Goal: Task Accomplishment & Management: Complete application form

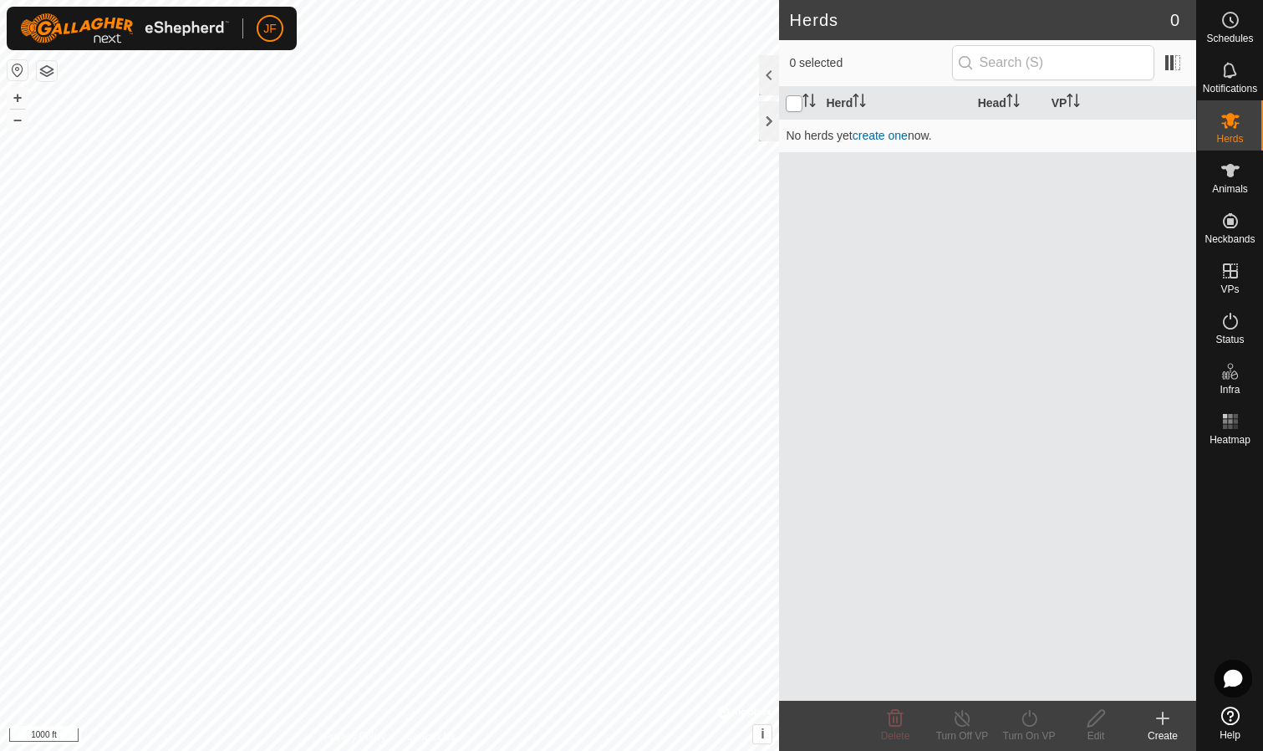
click at [793, 107] on input "checkbox" at bounding box center [794, 103] width 17 height 17
checkbox input "true"
click at [897, 137] on link "create one" at bounding box center [880, 135] width 55 height 13
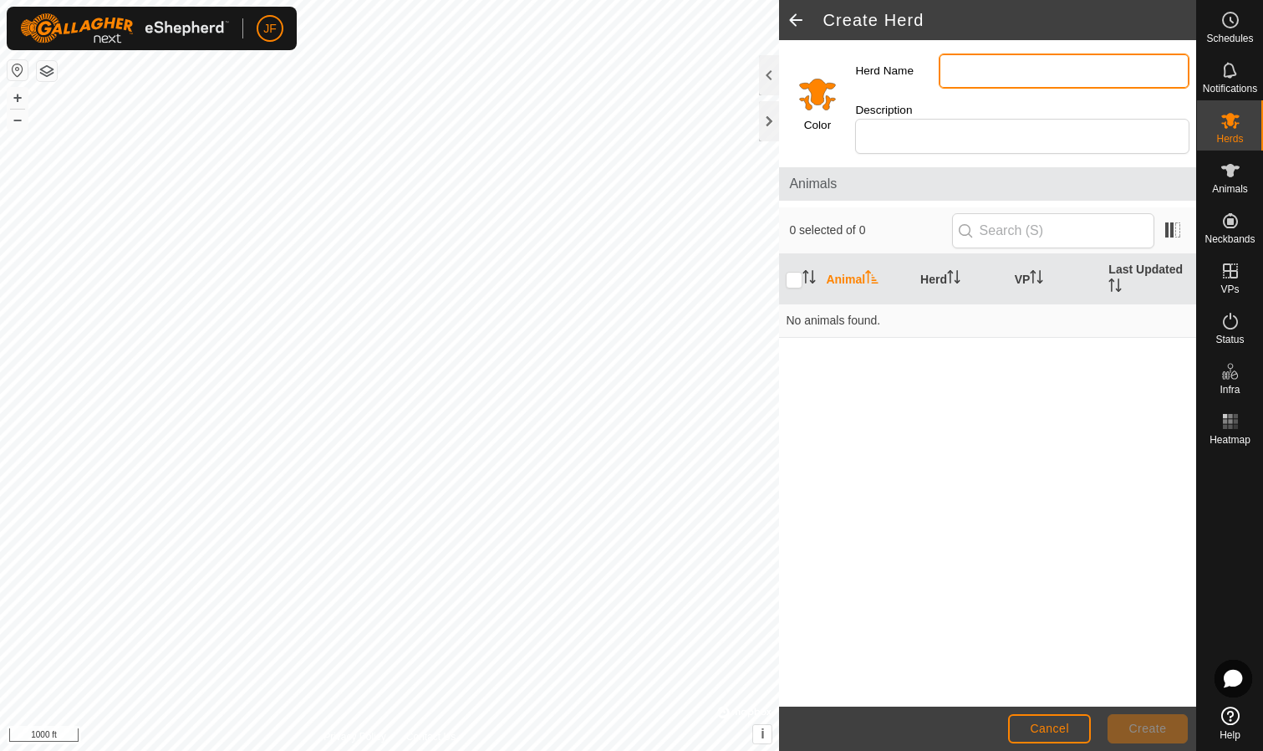
click at [1022, 75] on input "Herd Name" at bounding box center [1064, 71] width 251 height 35
type input "Test Herd"
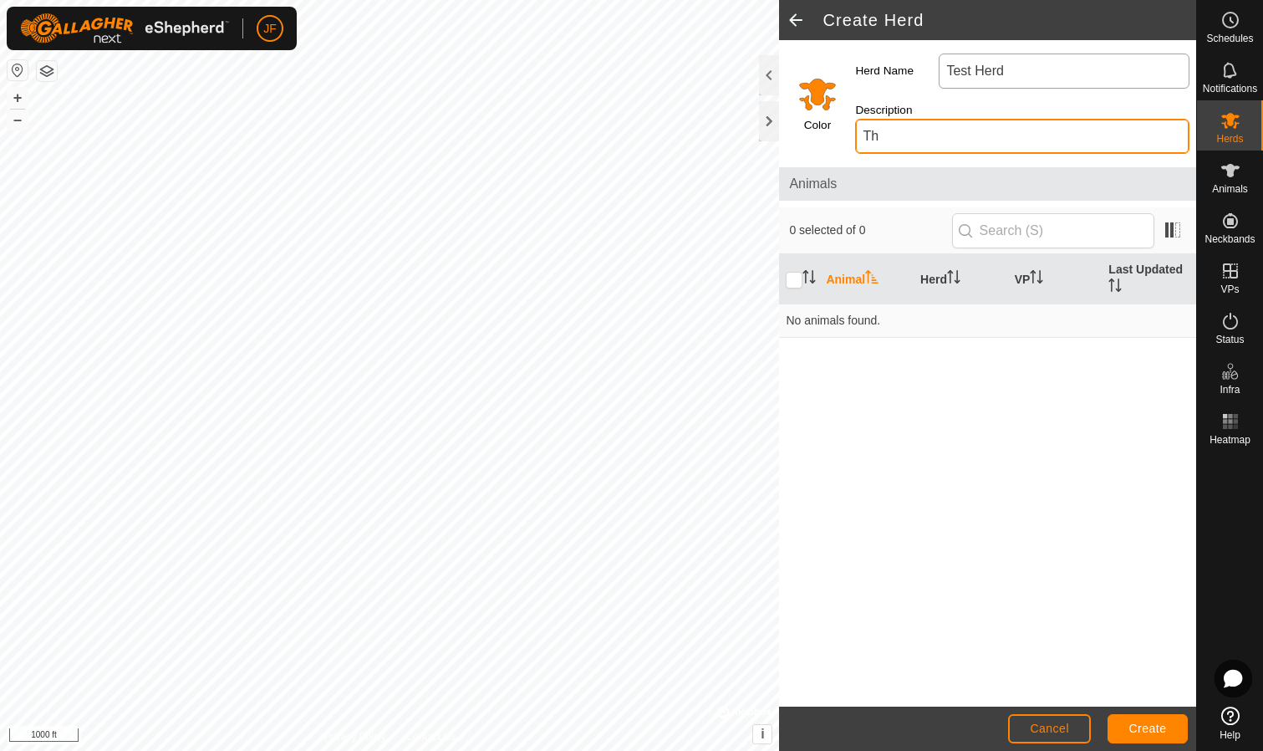
type input "T"
type input "H"
type input "Observation"
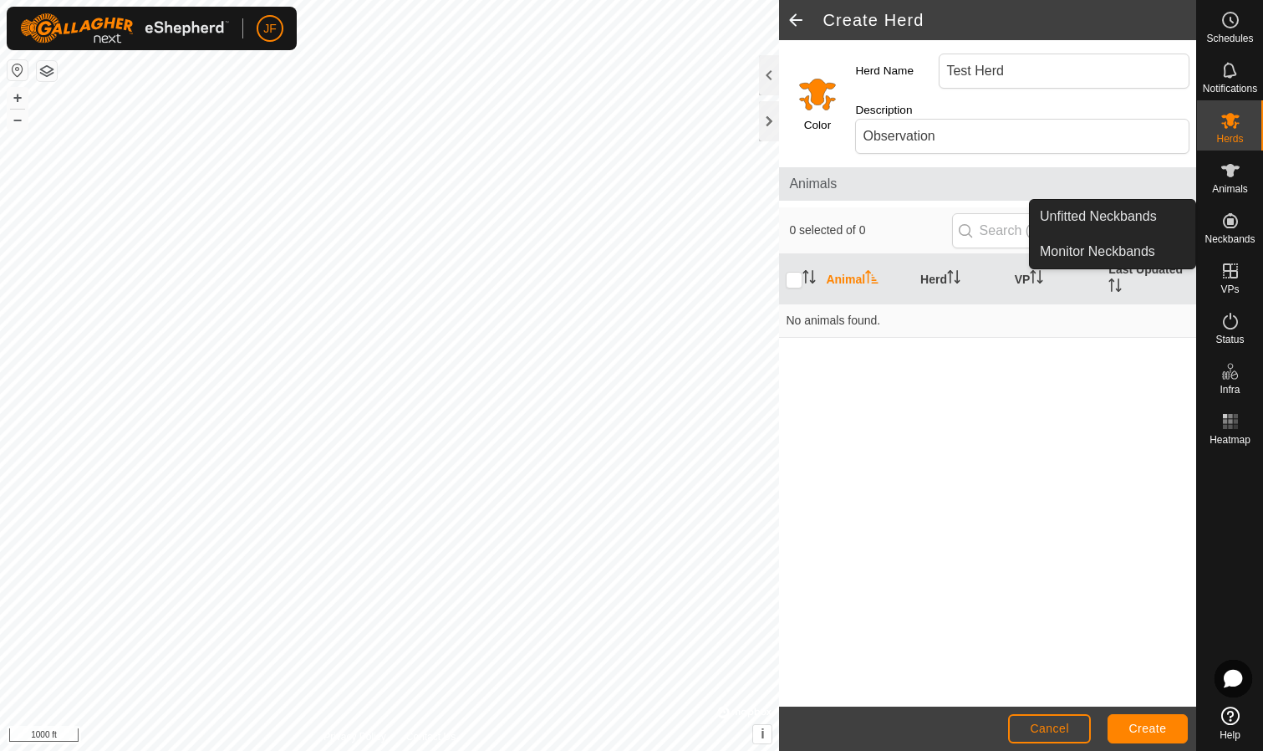
click at [1237, 217] on icon at bounding box center [1231, 221] width 20 height 20
click at [1141, 216] on link "Unfitted Neckbands" at bounding box center [1113, 216] width 166 height 33
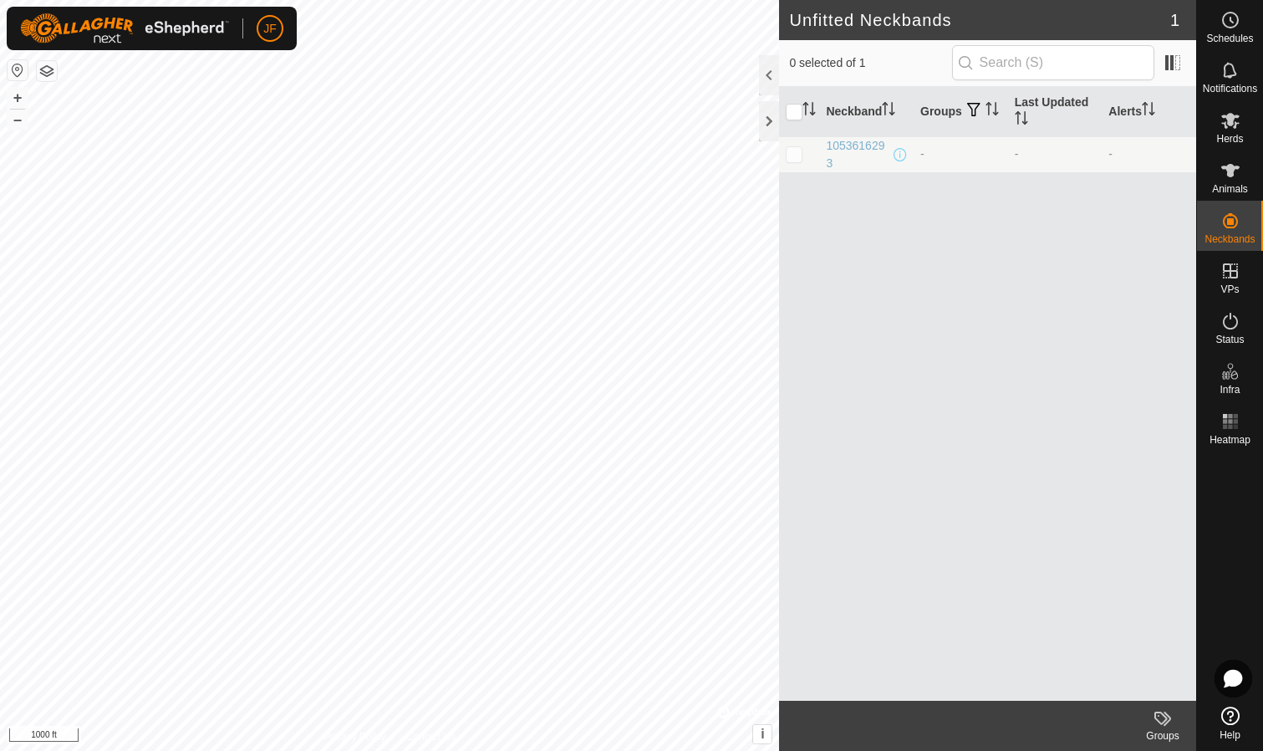
click at [789, 161] on p-checkbox at bounding box center [794, 153] width 17 height 13
checkbox input "true"
click at [1227, 172] on icon at bounding box center [1231, 171] width 20 height 20
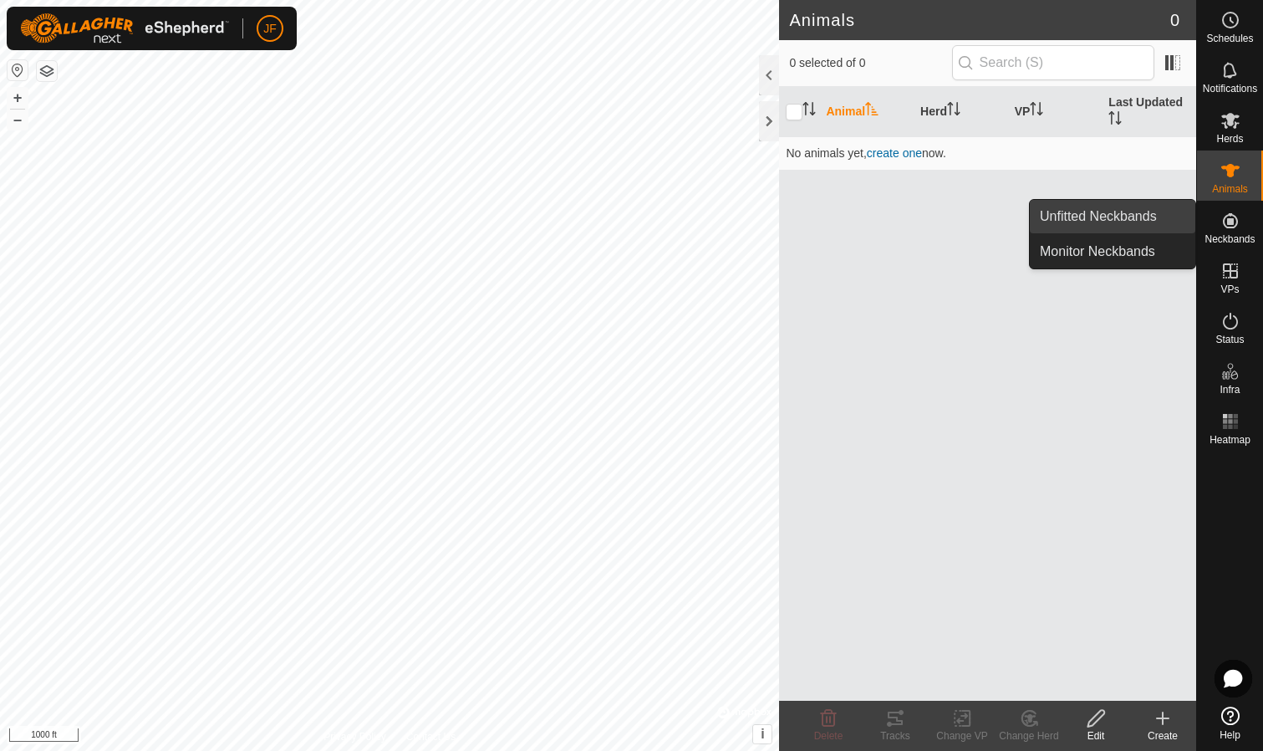
click at [1118, 220] on link "Unfitted Neckbands" at bounding box center [1113, 216] width 166 height 33
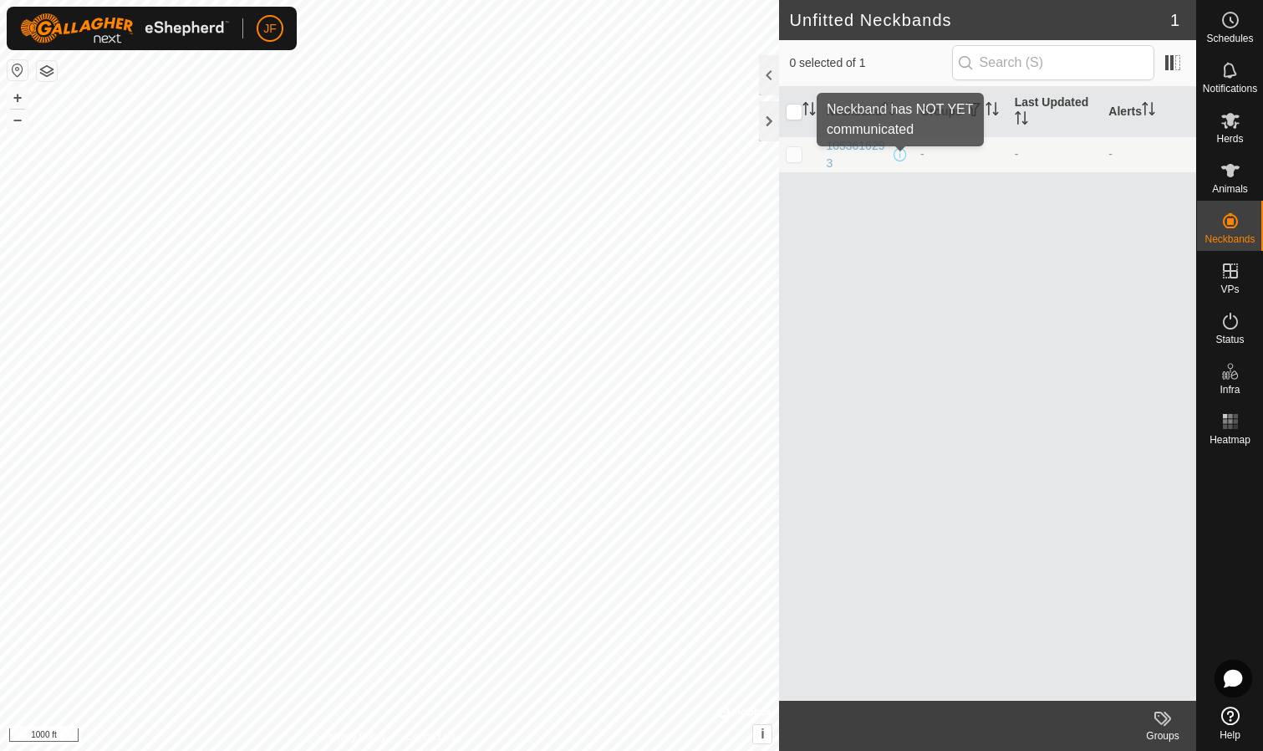
click at [901, 159] on span at bounding box center [900, 154] width 13 height 13
click at [845, 151] on div "1053616293" at bounding box center [858, 154] width 64 height 35
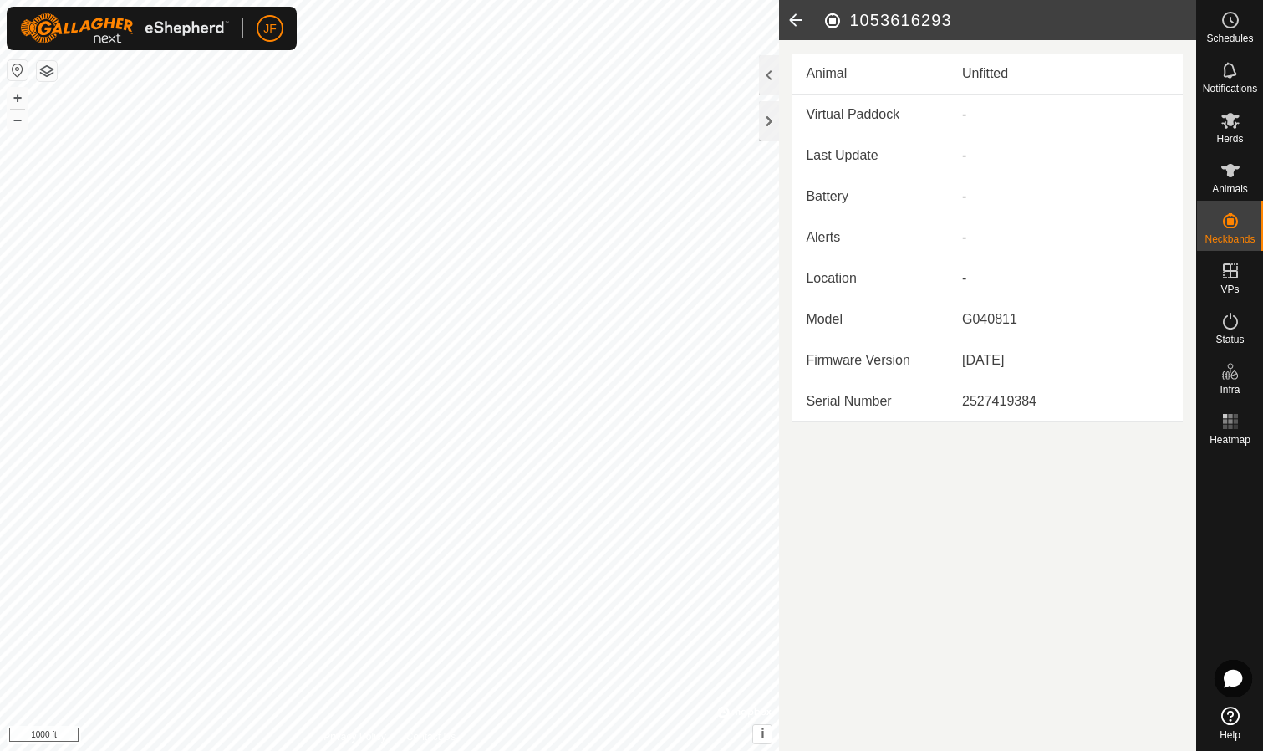
click at [1043, 442] on article "1053616293 Animal Unfitted Virtual Paddock - Last Update - Battery - Alerts - L…" at bounding box center [987, 375] width 417 height 751
click at [794, 15] on icon at bounding box center [795, 20] width 33 height 40
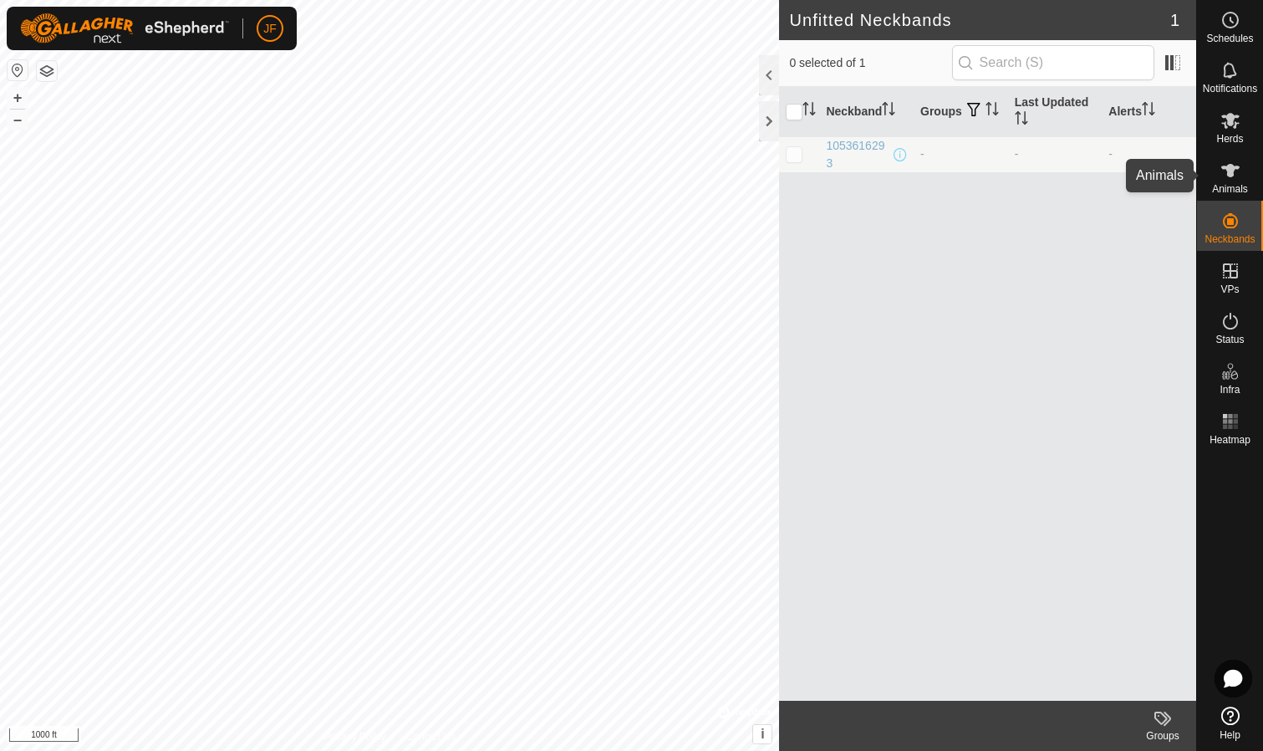
click at [1227, 173] on icon at bounding box center [1231, 171] width 20 height 20
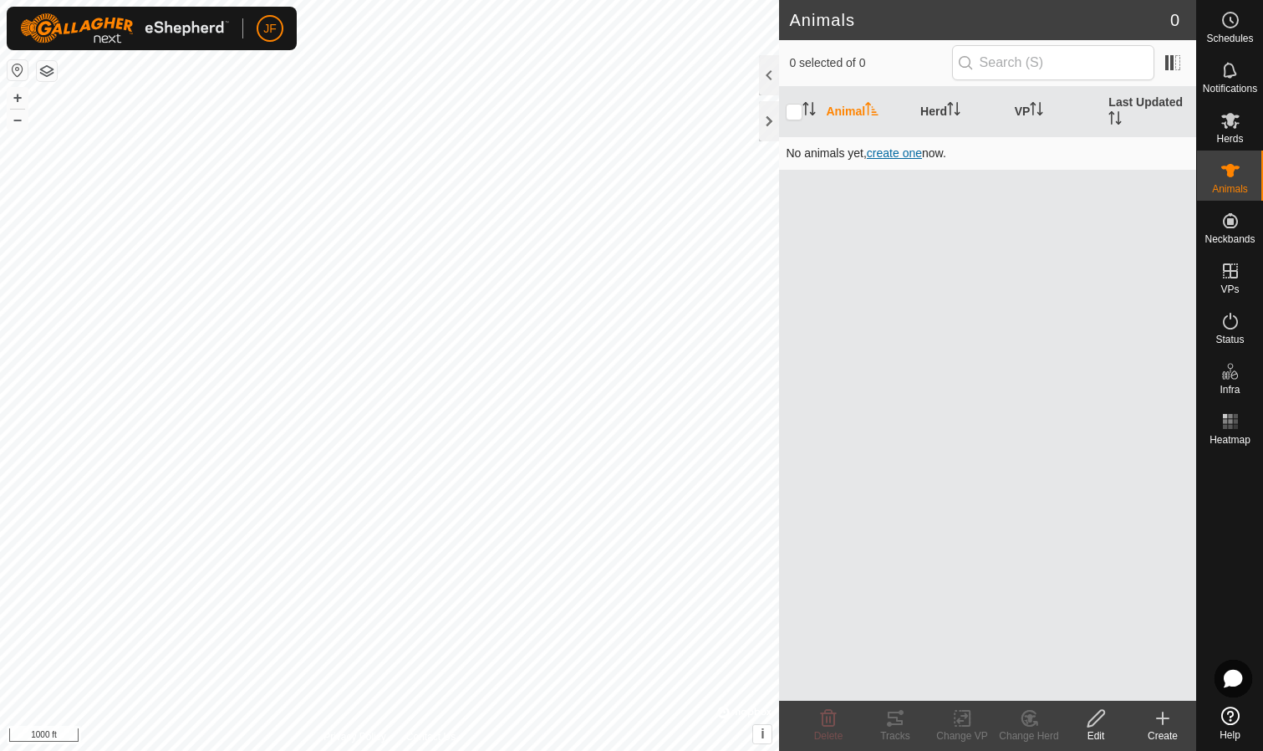
click at [892, 154] on span "create one" at bounding box center [894, 152] width 55 height 13
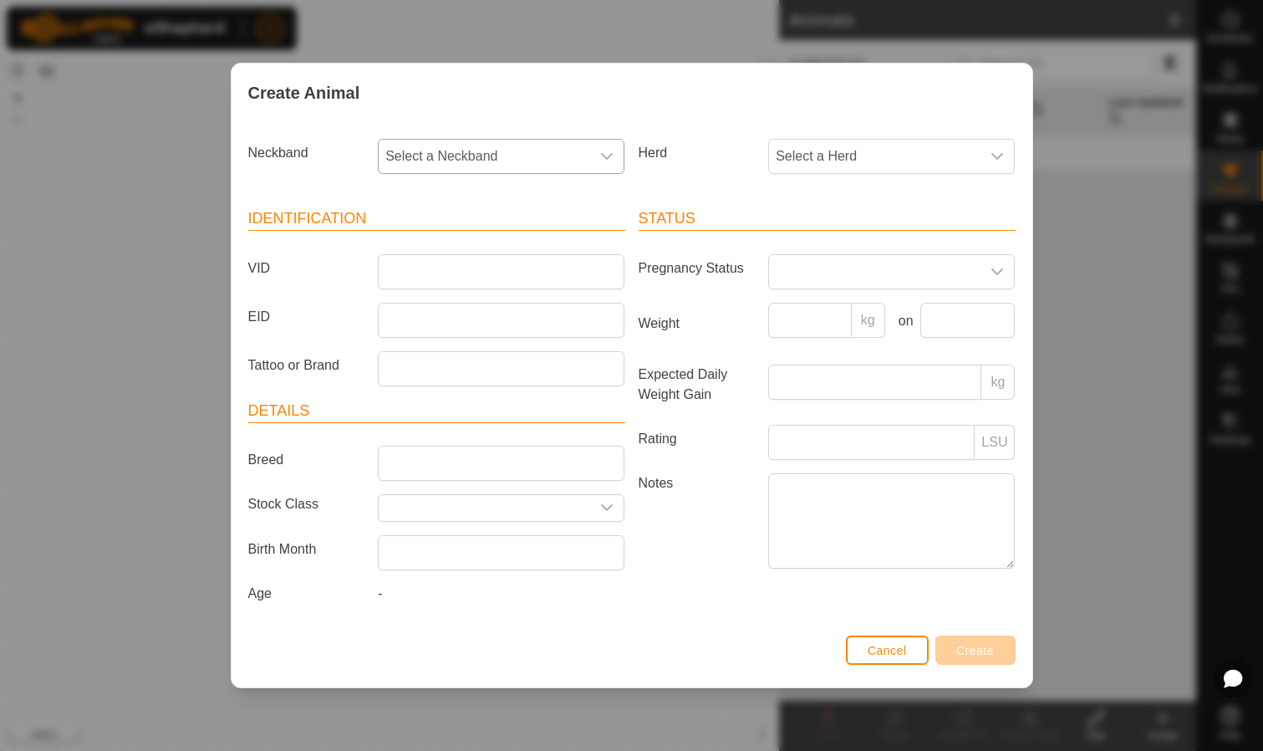
click at [608, 151] on icon "dropdown trigger" at bounding box center [606, 156] width 13 height 13
click at [431, 275] on li "1053616293" at bounding box center [502, 277] width 245 height 33
click at [972, 152] on span "Select a Herd" at bounding box center [875, 156] width 212 height 33
type input "T"
click at [881, 657] on span "Cancel" at bounding box center [887, 650] width 39 height 13
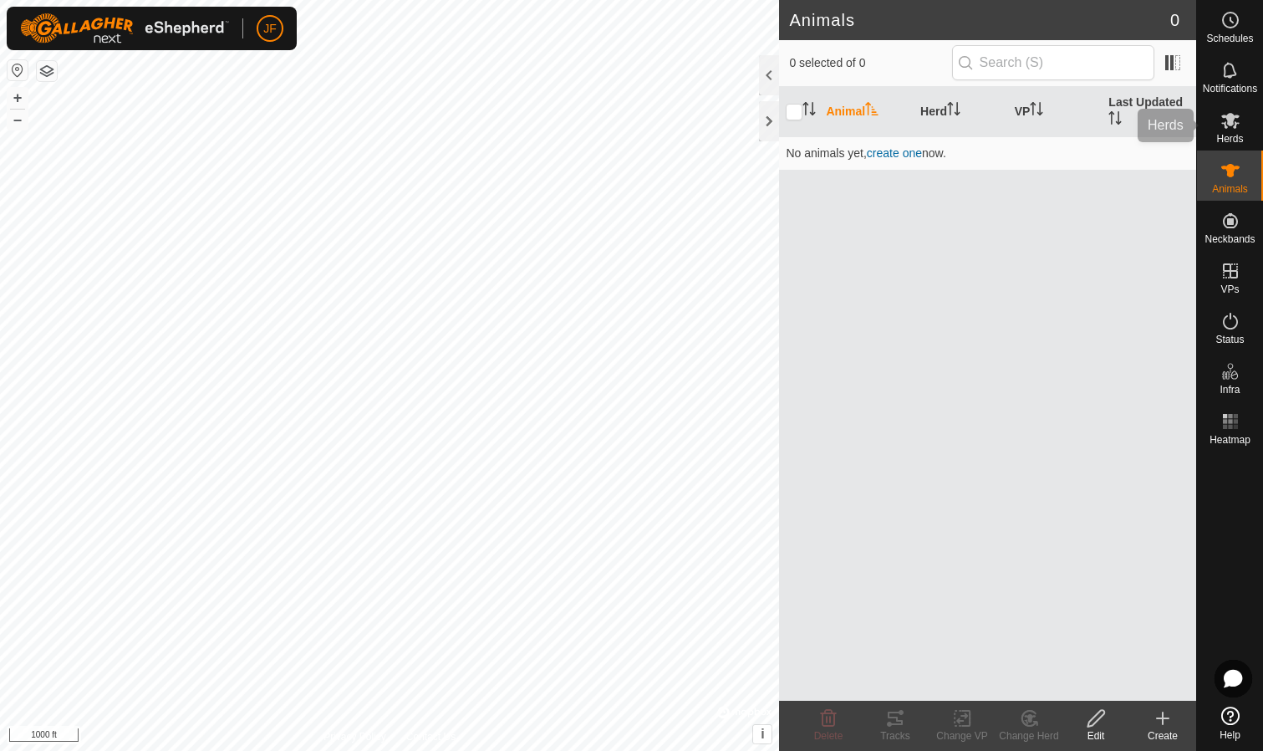
click at [1223, 144] on span "Herds" at bounding box center [1230, 139] width 27 height 10
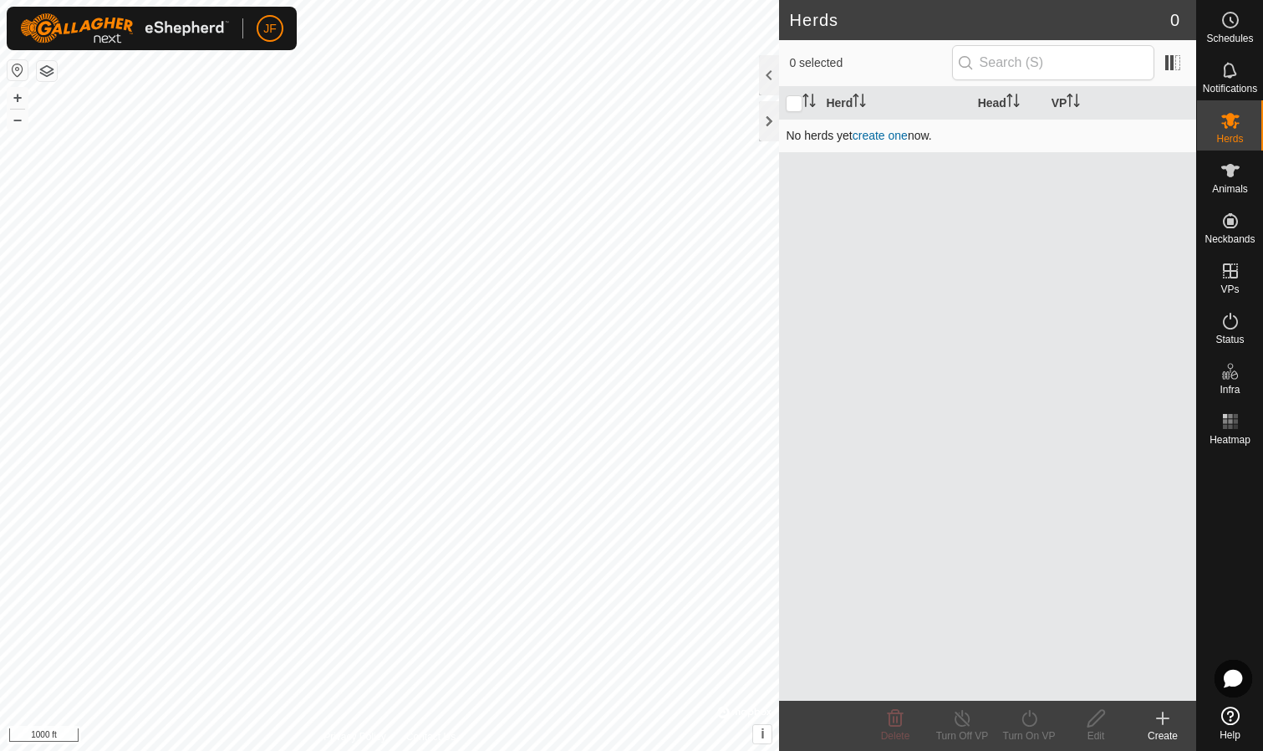
click at [886, 135] on link "create one" at bounding box center [880, 135] width 55 height 13
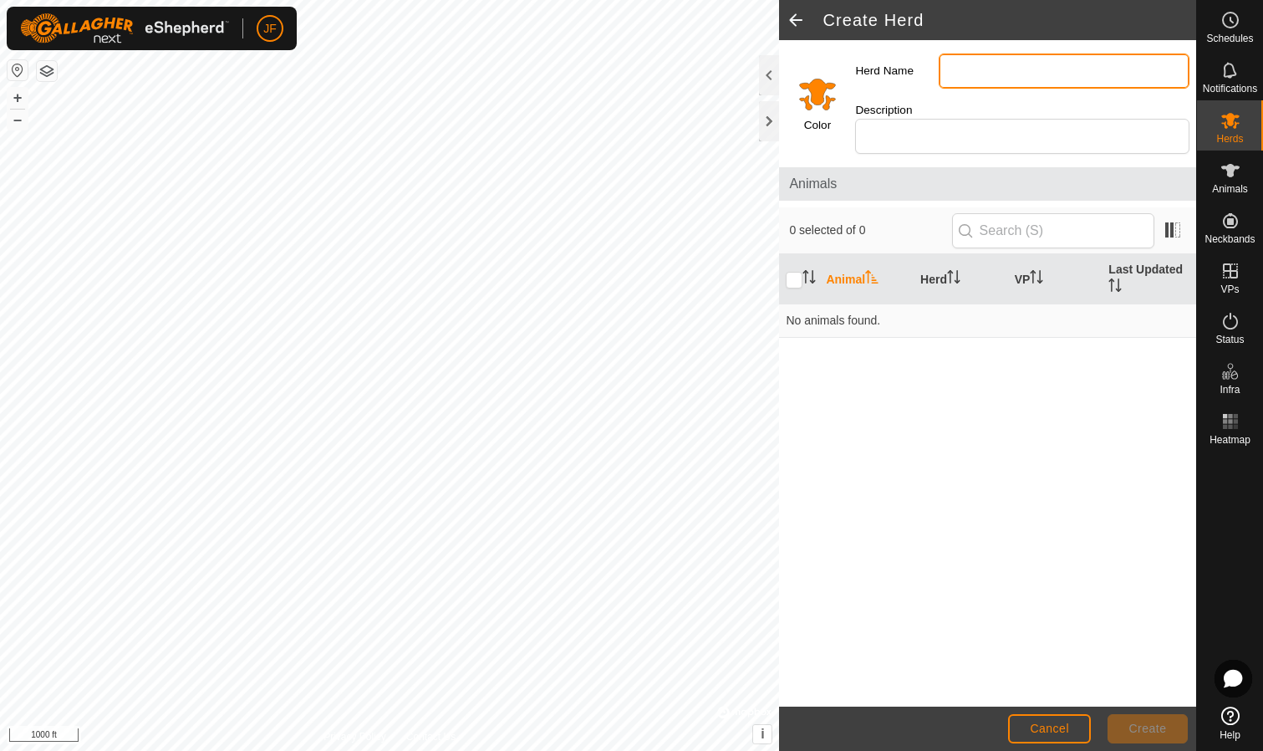
click at [983, 67] on input "Herd Name" at bounding box center [1064, 71] width 251 height 35
click at [1041, 70] on input "Test" at bounding box center [1064, 71] width 251 height 35
type input "Test [DATE]"
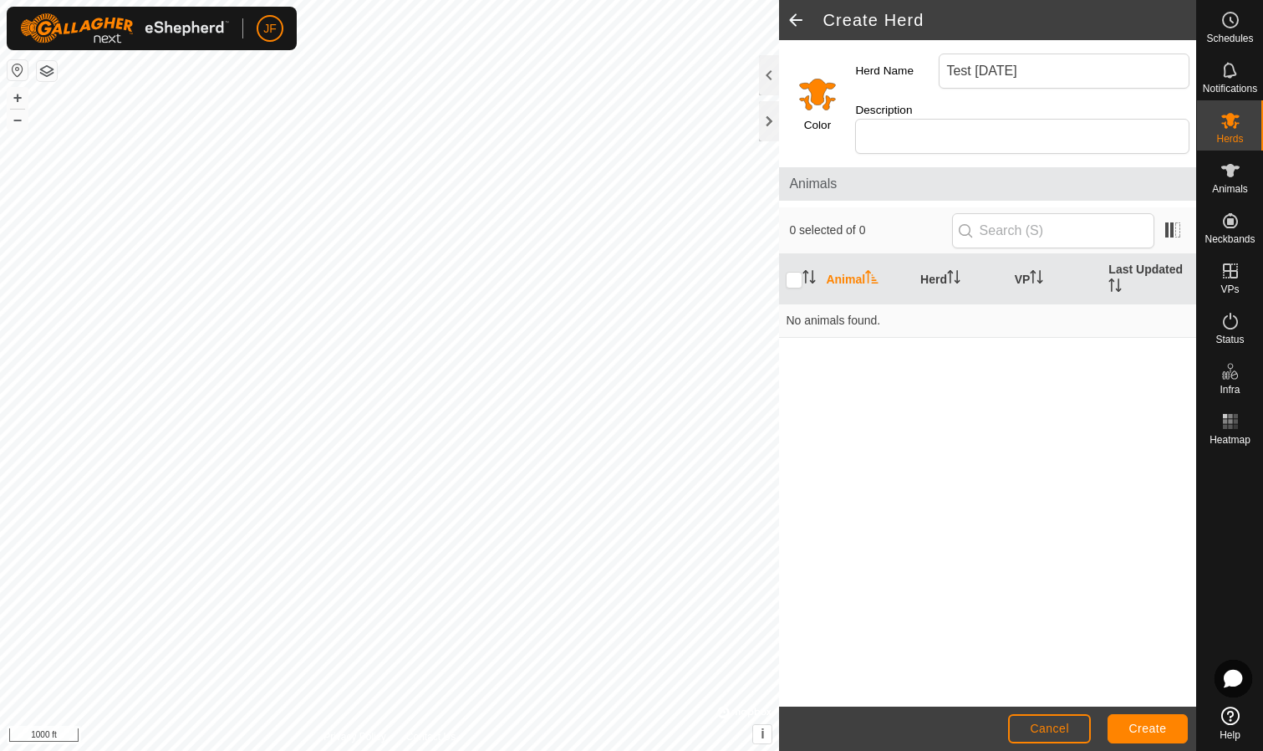
click at [1135, 726] on span "Create" at bounding box center [1149, 728] width 38 height 13
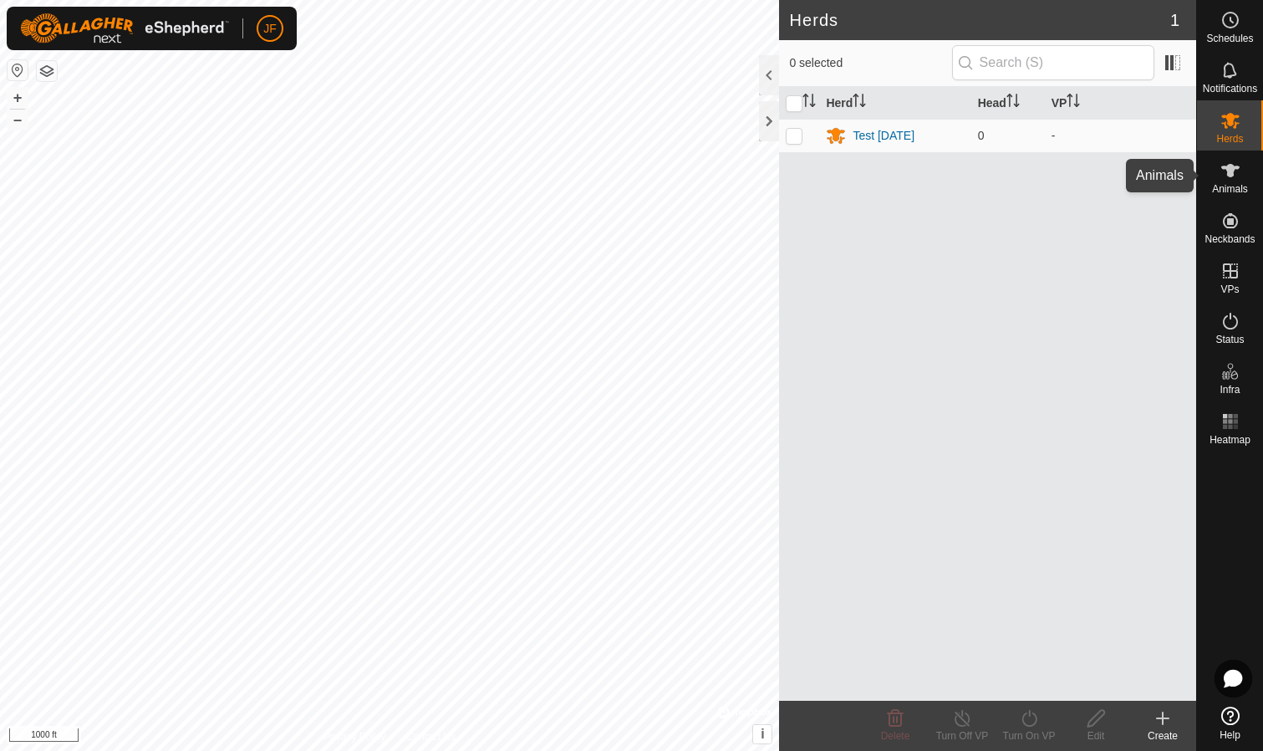
click at [1228, 174] on icon at bounding box center [1231, 170] width 18 height 13
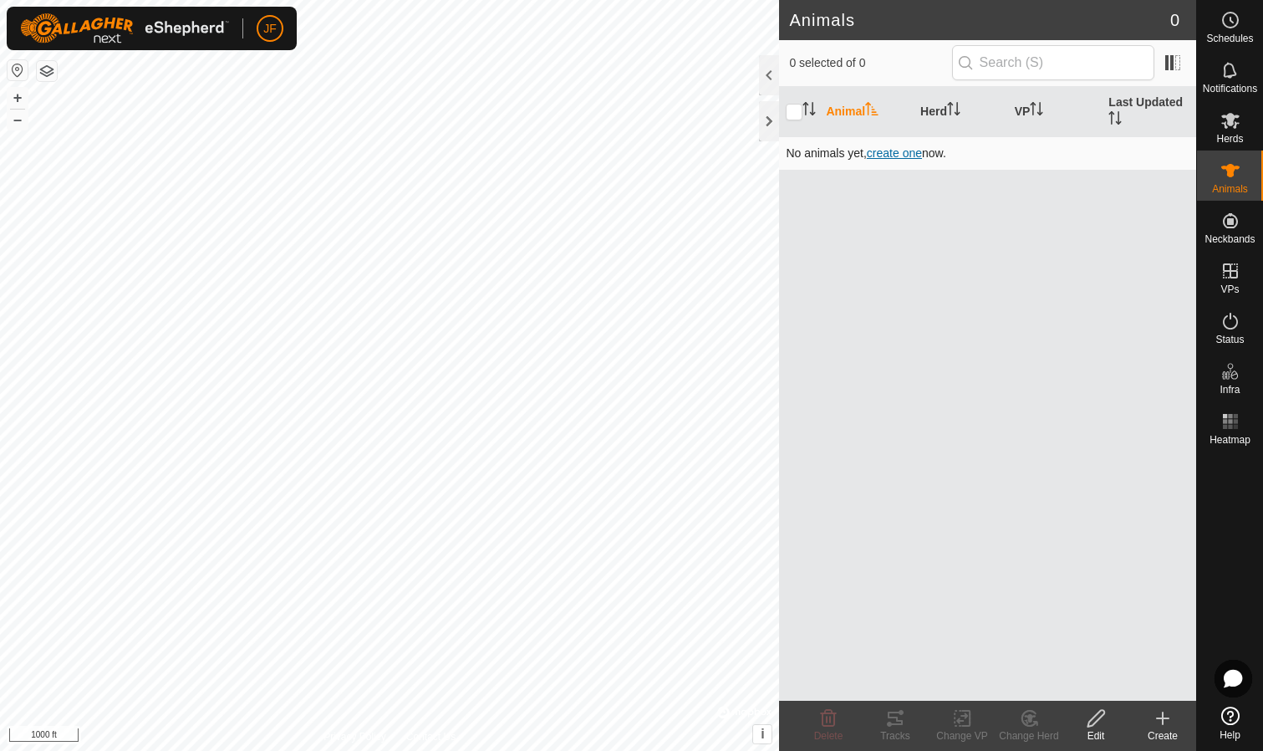
click at [906, 155] on span "create one" at bounding box center [894, 152] width 55 height 13
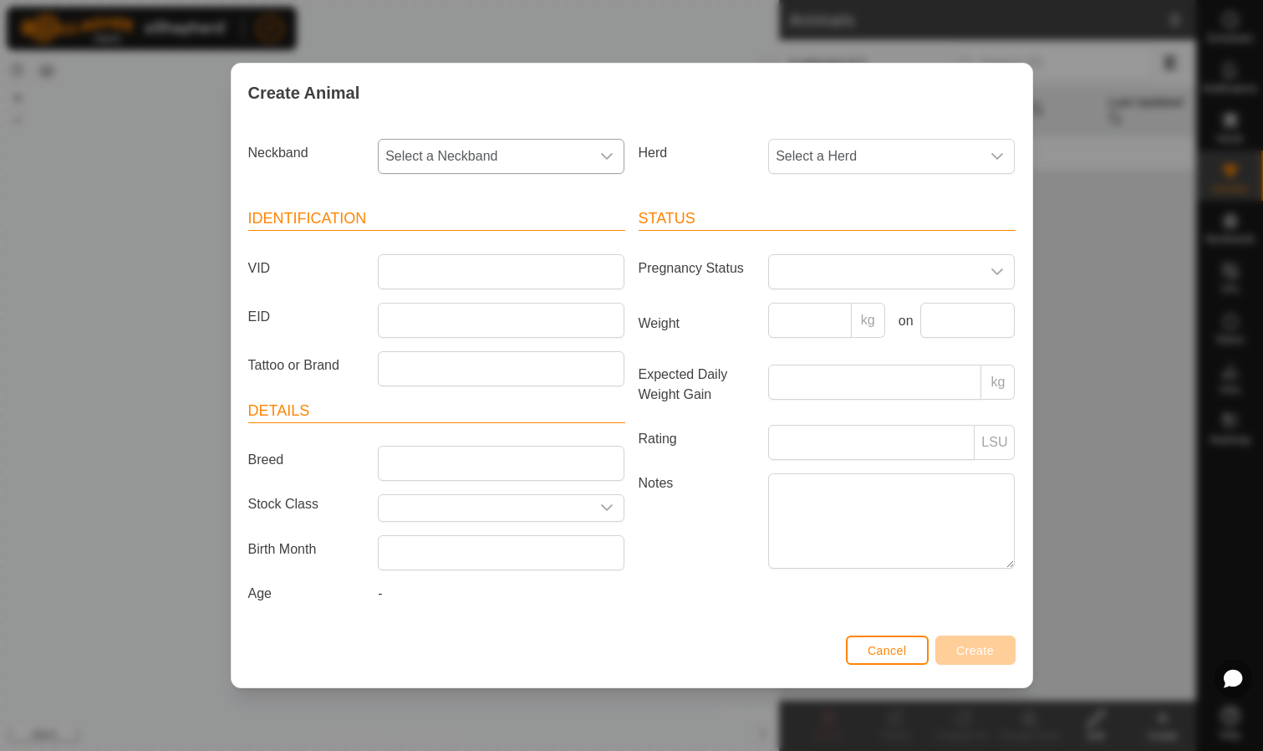
click at [607, 151] on icon "dropdown trigger" at bounding box center [606, 156] width 13 height 13
click at [467, 272] on li "1053616293" at bounding box center [502, 277] width 245 height 33
click at [991, 155] on icon "dropdown trigger" at bounding box center [997, 156] width 13 height 13
click at [826, 273] on li "Test [DATE]" at bounding box center [892, 277] width 245 height 33
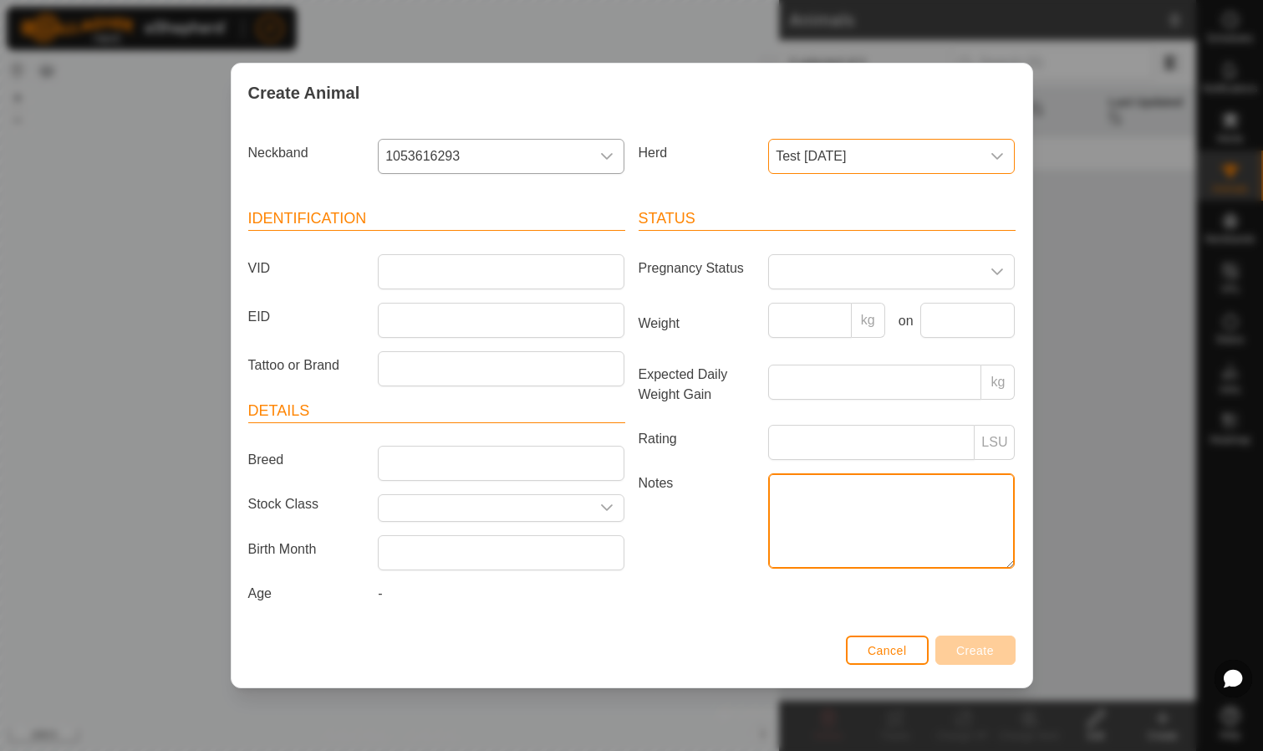
click at [840, 495] on textarea "Notes" at bounding box center [891, 520] width 247 height 95
type textarea "D"
type textarea "Walking around and hanging on fences"
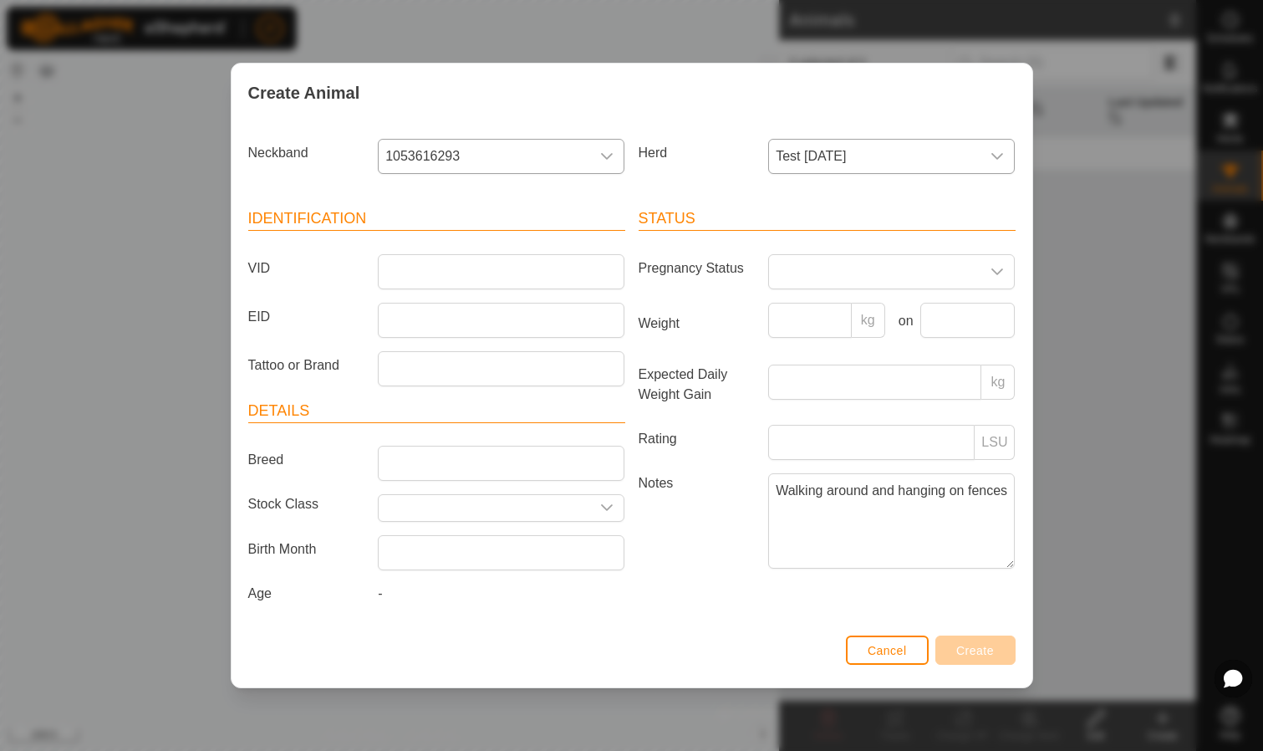
click at [940, 622] on div "Status Pregnancy Status Weight kg on Expected Daily Weight Gain kg Rating LSU N…" at bounding box center [827, 408] width 390 height 442
click at [538, 268] on input "VID" at bounding box center [501, 271] width 247 height 35
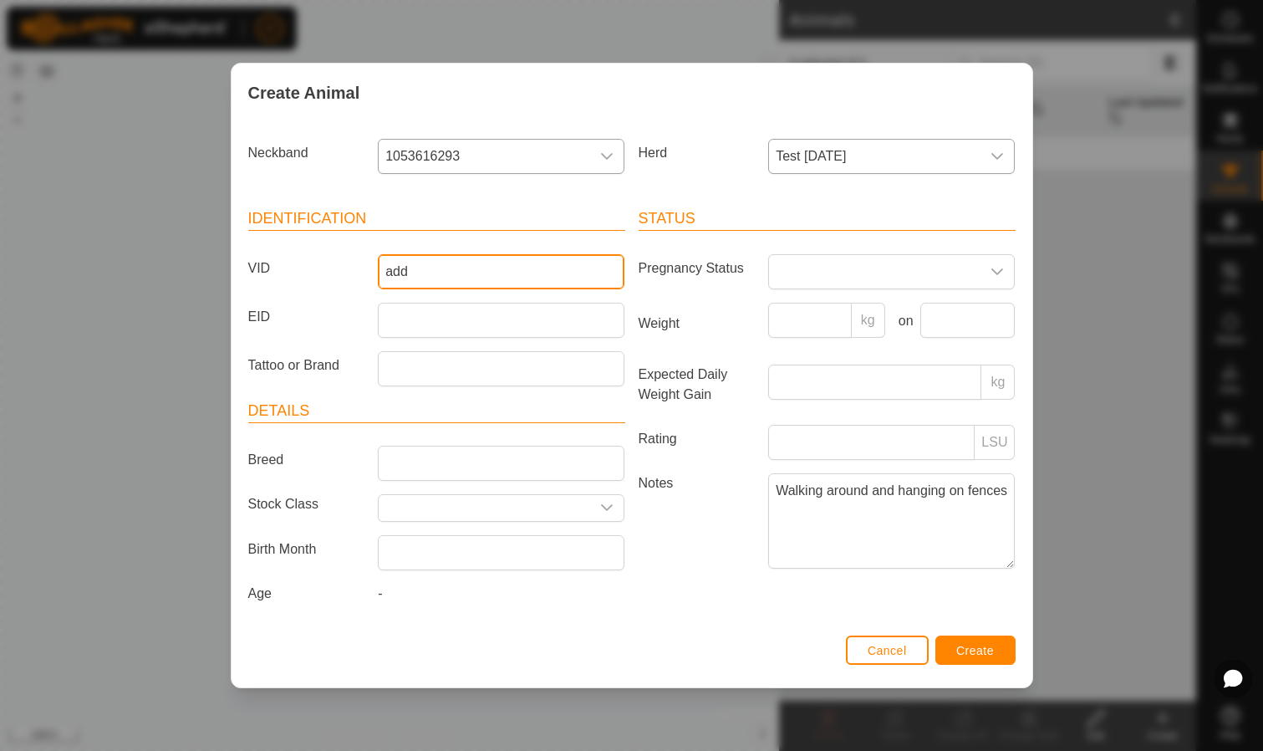
drag, startPoint x: 538, startPoint y: 268, endPoint x: 508, endPoint y: 268, distance: 29.3
click at [508, 268] on input "add" at bounding box center [501, 271] width 247 height 35
type input "a"
type input "Test"
click at [965, 653] on span "Create" at bounding box center [976, 650] width 38 height 13
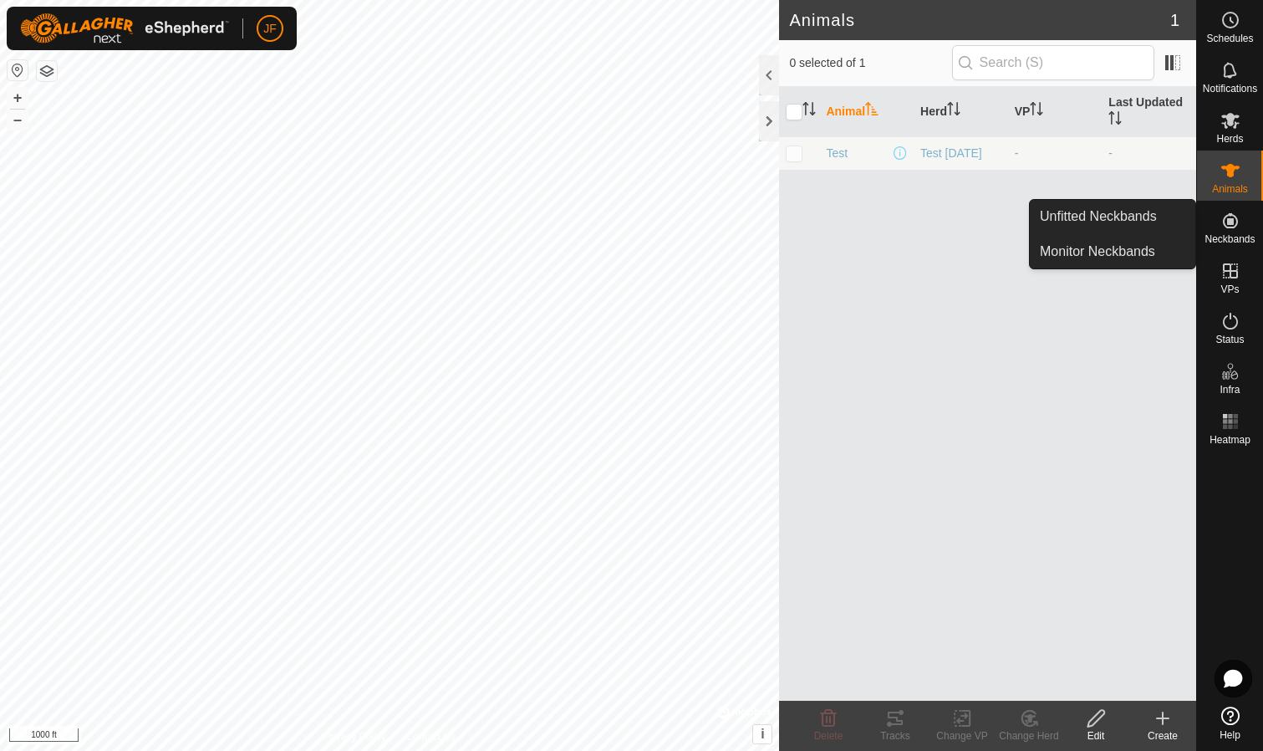
click at [1240, 227] on icon at bounding box center [1231, 221] width 20 height 20
click at [1122, 212] on link "Unfitted Neckbands" at bounding box center [1113, 216] width 166 height 33
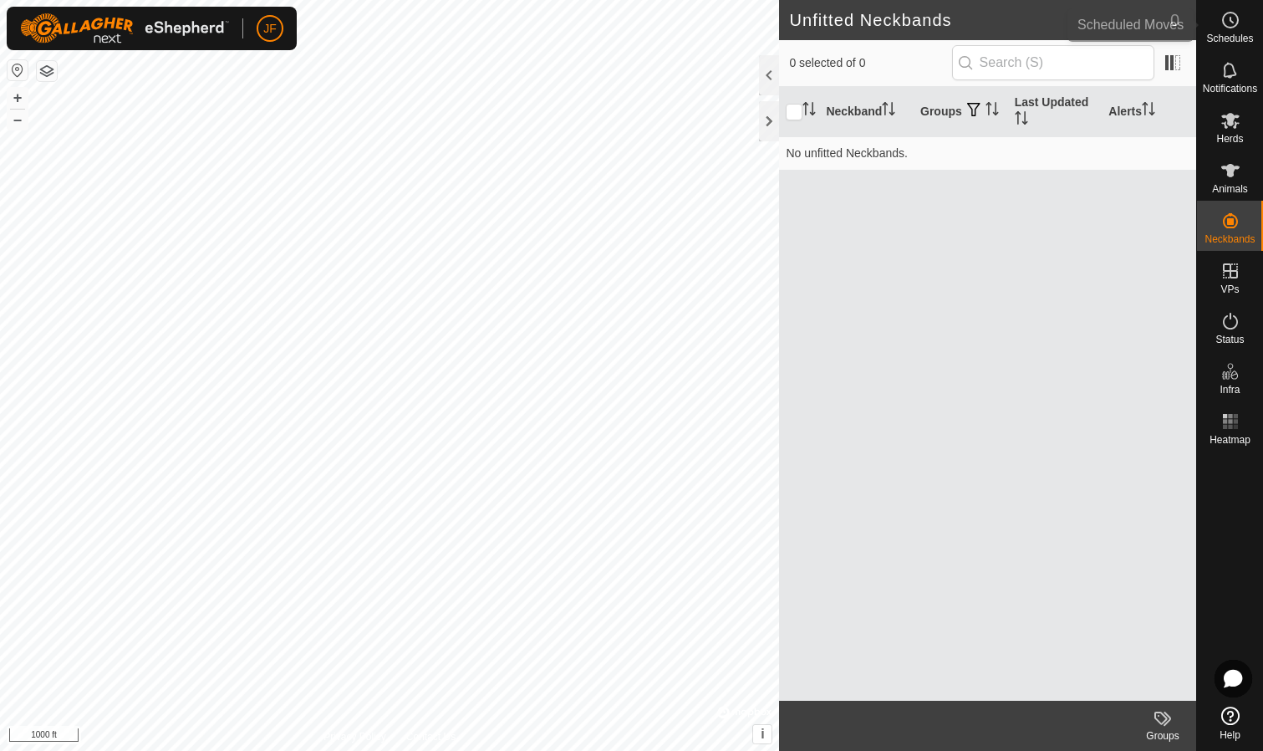
click at [1230, 22] on icon at bounding box center [1231, 20] width 20 height 20
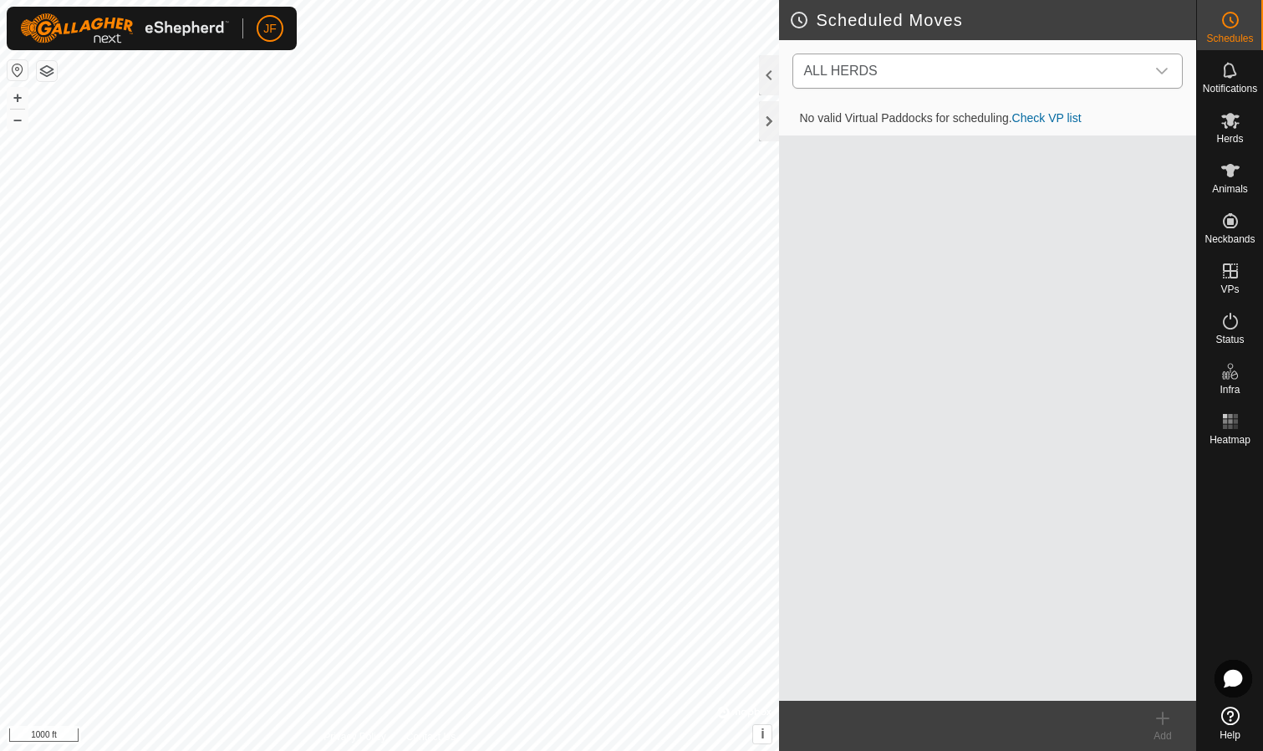
click at [1167, 63] on div "dropdown trigger" at bounding box center [1162, 70] width 33 height 33
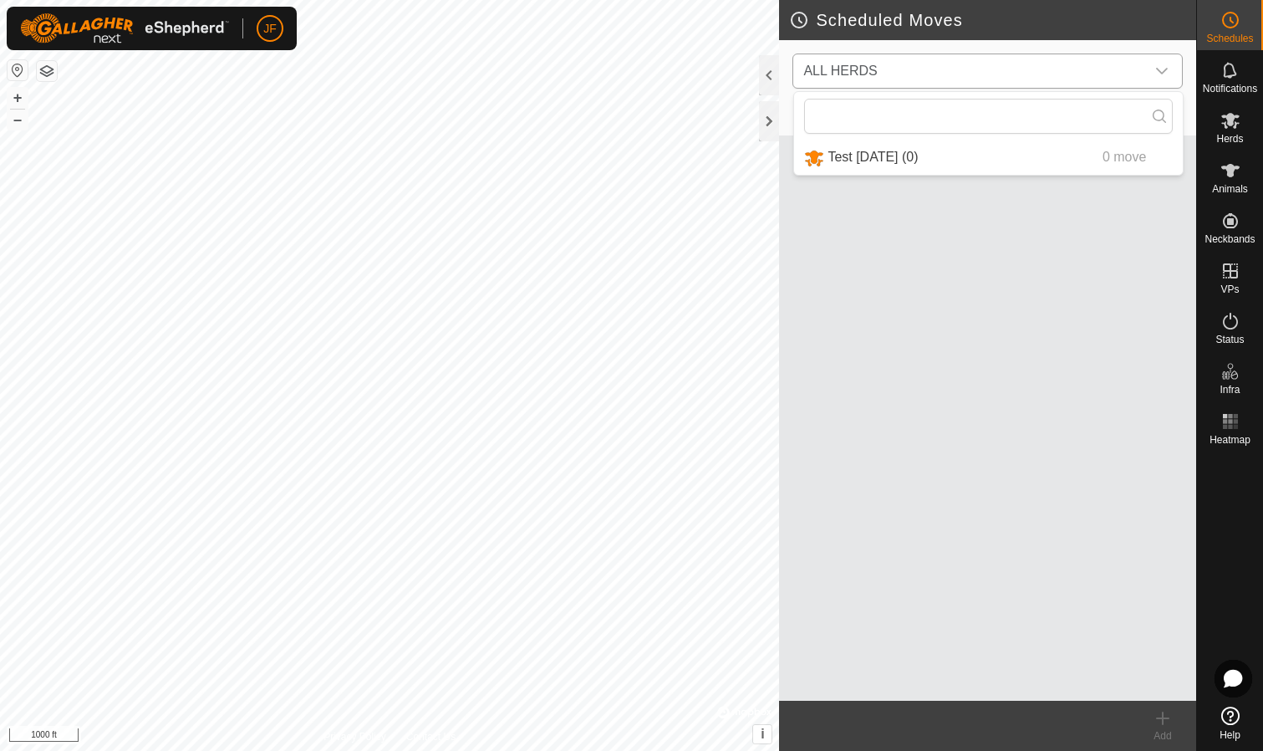
click at [907, 159] on li "Test [DATE] (0) 0 move" at bounding box center [988, 157] width 389 height 34
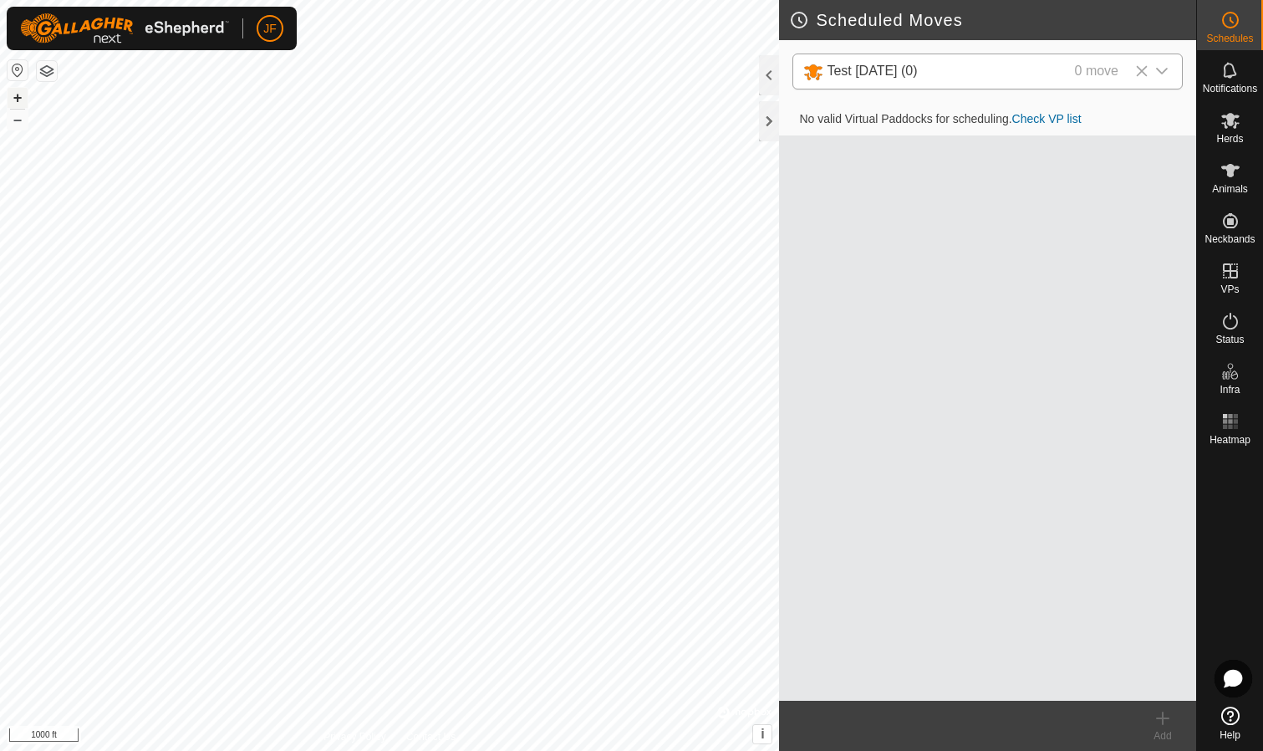
click at [20, 95] on button "+" at bounding box center [18, 98] width 20 height 20
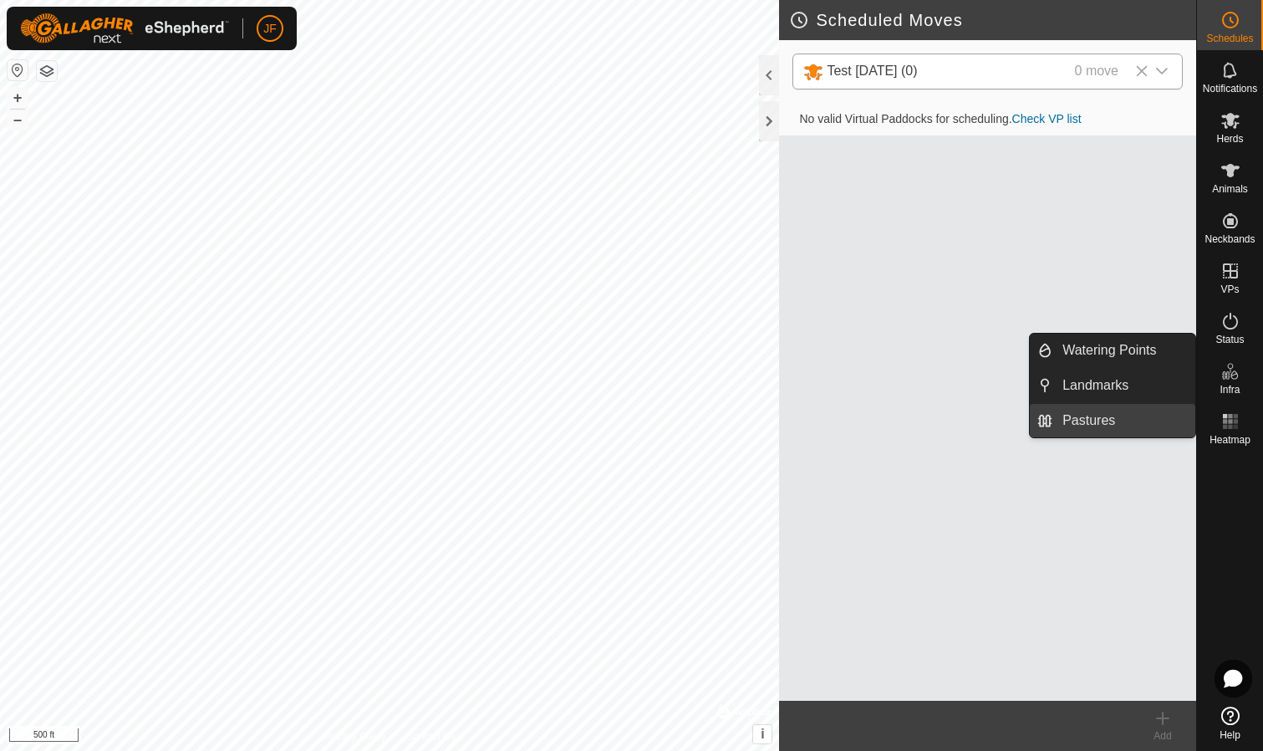
click at [1103, 417] on link "Pastures" at bounding box center [1124, 420] width 143 height 33
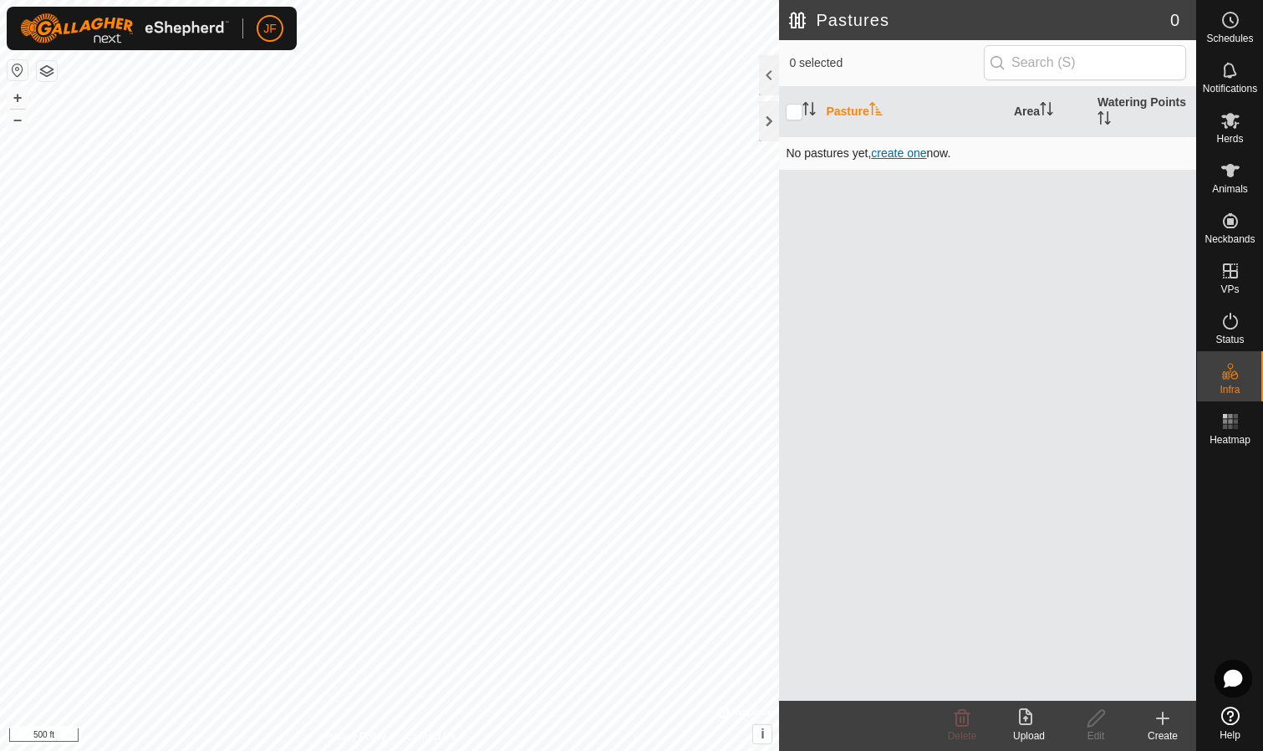
click at [899, 154] on span "create one" at bounding box center [898, 152] width 55 height 13
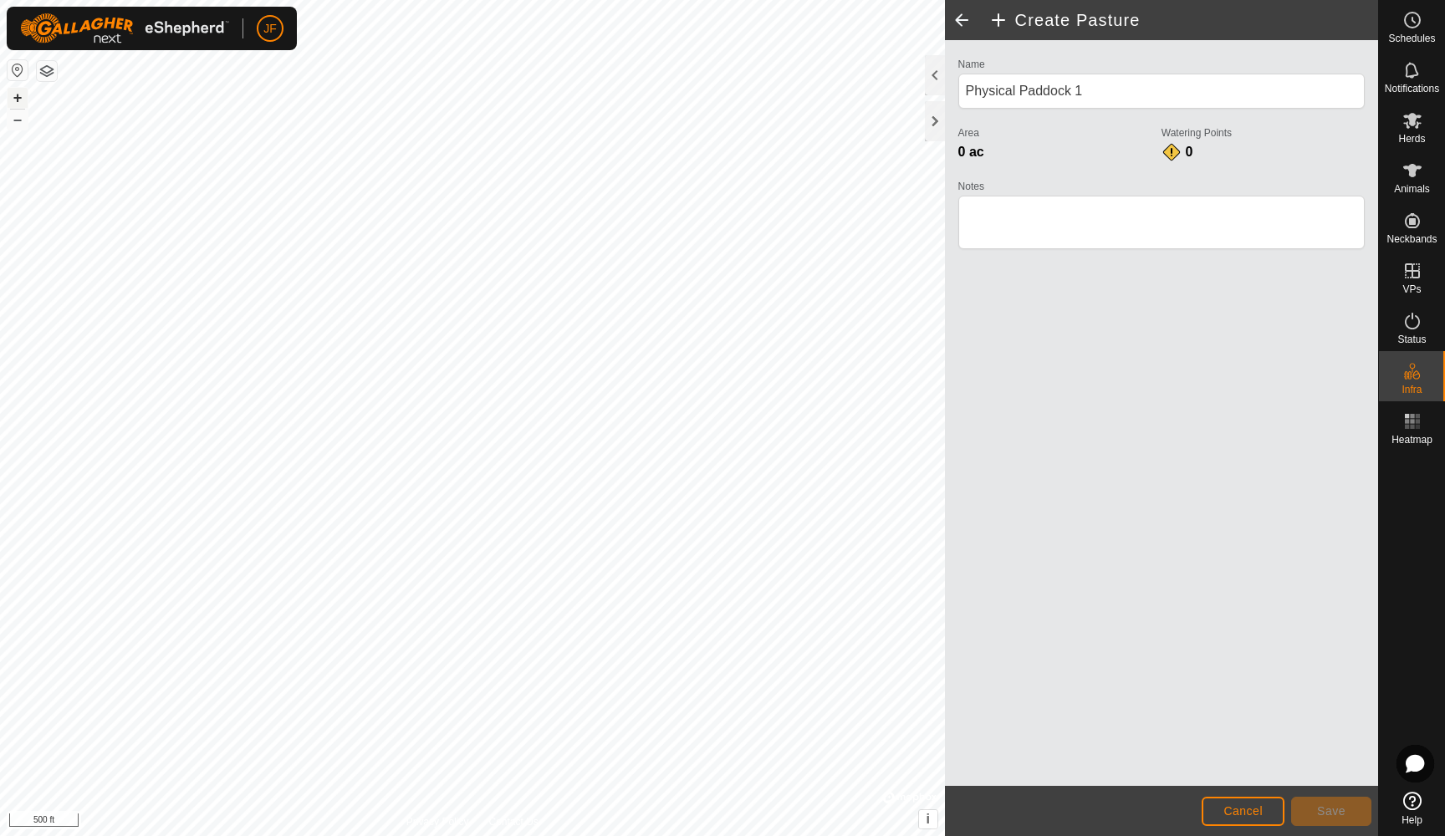
click at [16, 96] on button "+" at bounding box center [18, 98] width 20 height 20
click at [16, 117] on button "–" at bounding box center [18, 120] width 20 height 20
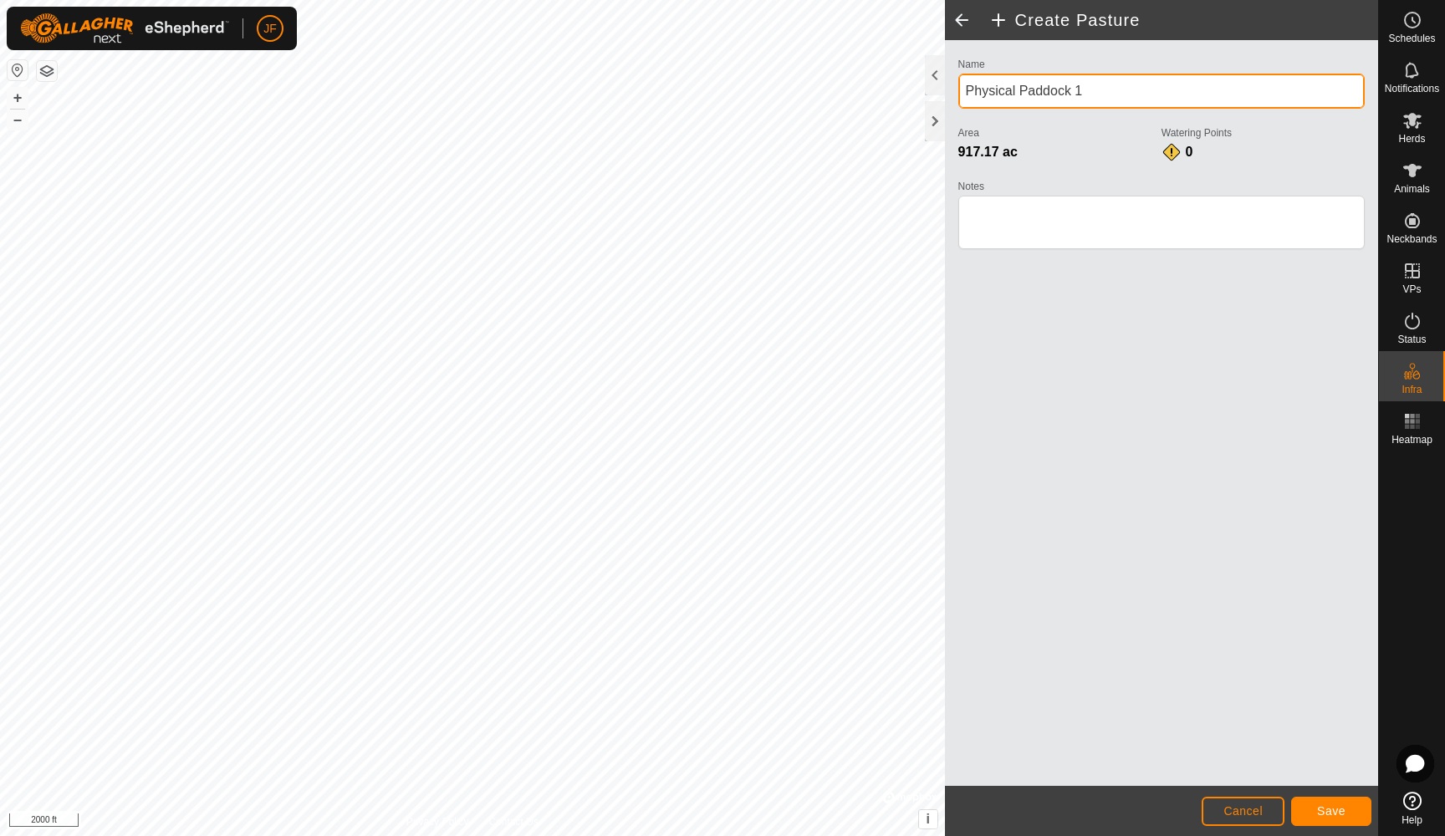
click at [1110, 92] on input "Physical Paddock 1" at bounding box center [1161, 91] width 406 height 35
drag, startPoint x: 1110, startPoint y: 92, endPoint x: 1095, endPoint y: 89, distance: 14.6
click at [1095, 89] on input "Physical Paddock 1" at bounding box center [1161, 91] width 406 height 35
drag, startPoint x: 1018, startPoint y: 92, endPoint x: 957, endPoint y: 90, distance: 61.9
click at [957, 90] on div "Name Physical Paddock 1 Area 917.17 ac Watering Points 0 Notes" at bounding box center [1162, 161] width 420 height 215
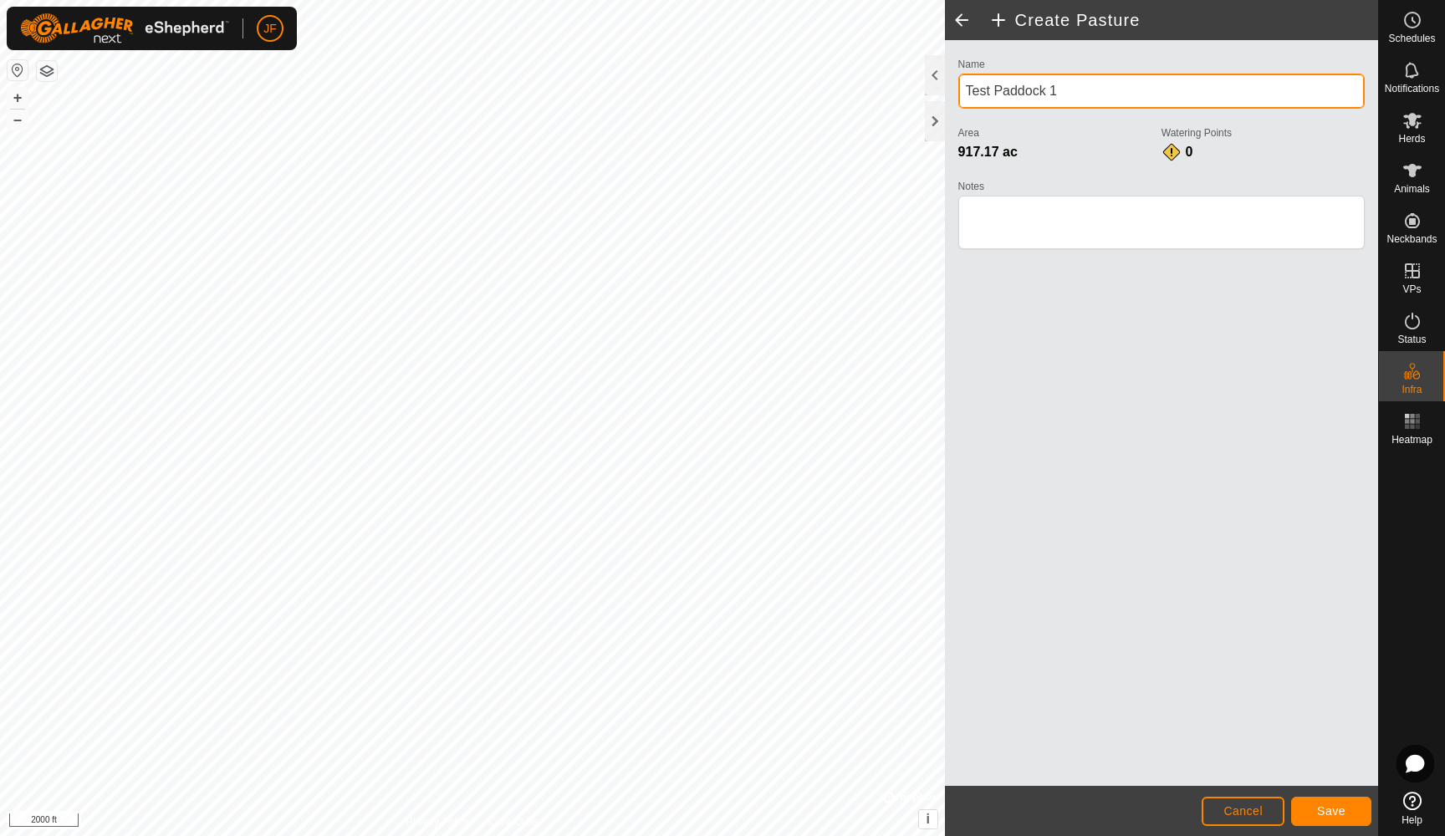
type input "Test Paddock 1"
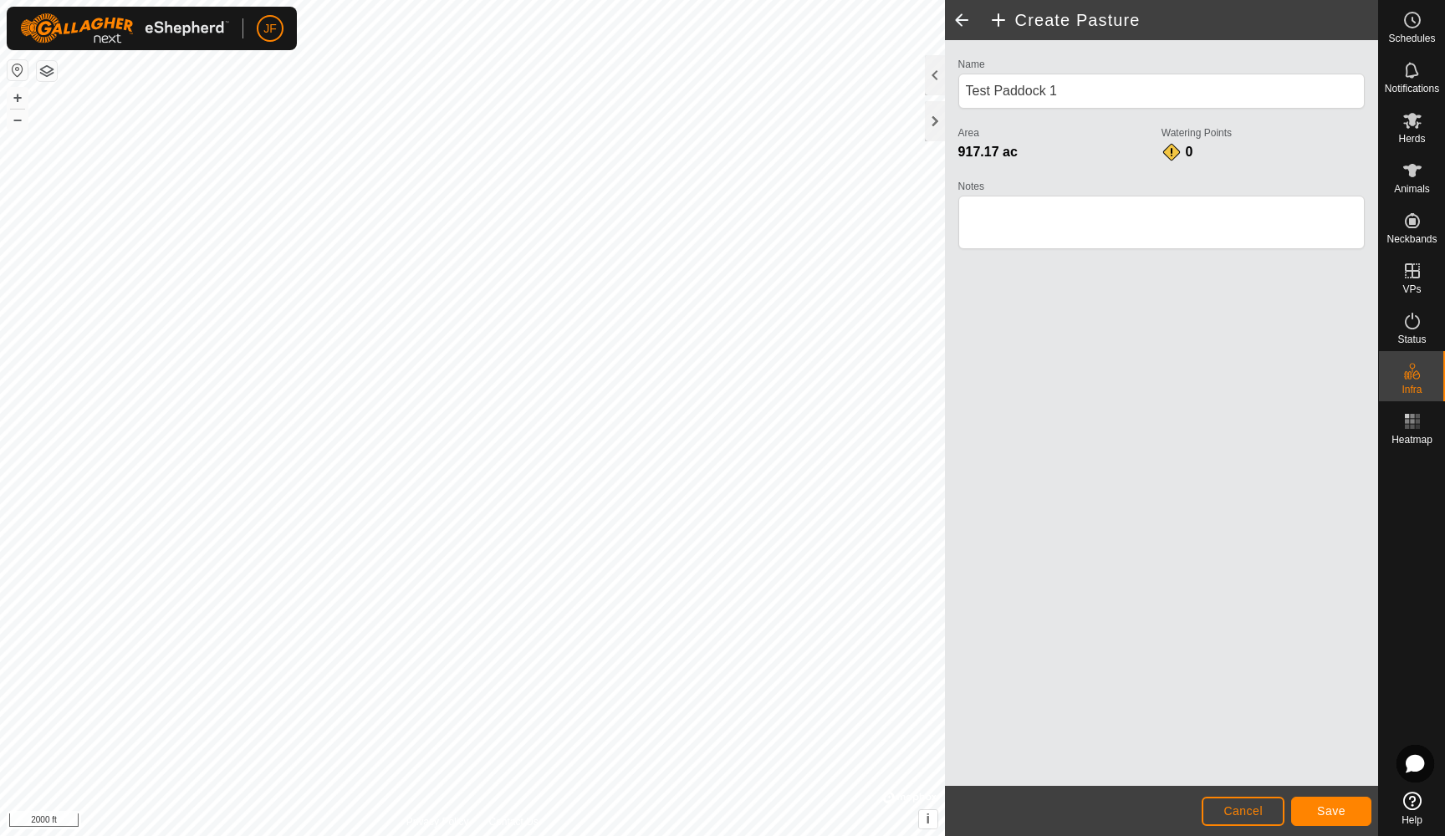
click at [1263, 750] on span "Save" at bounding box center [1331, 810] width 28 height 13
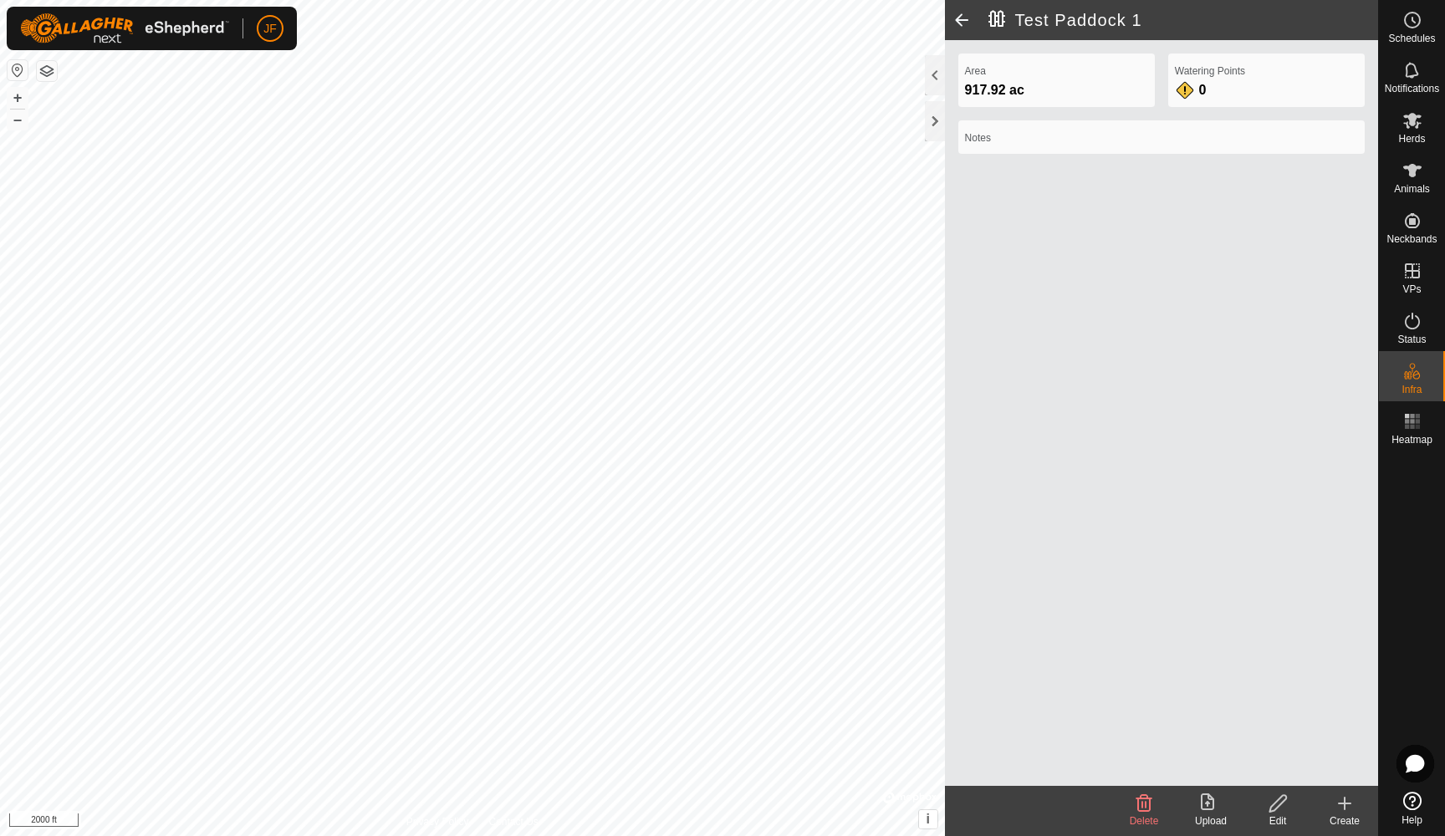
click at [1263, 750] on icon at bounding box center [1345, 804] width 20 height 20
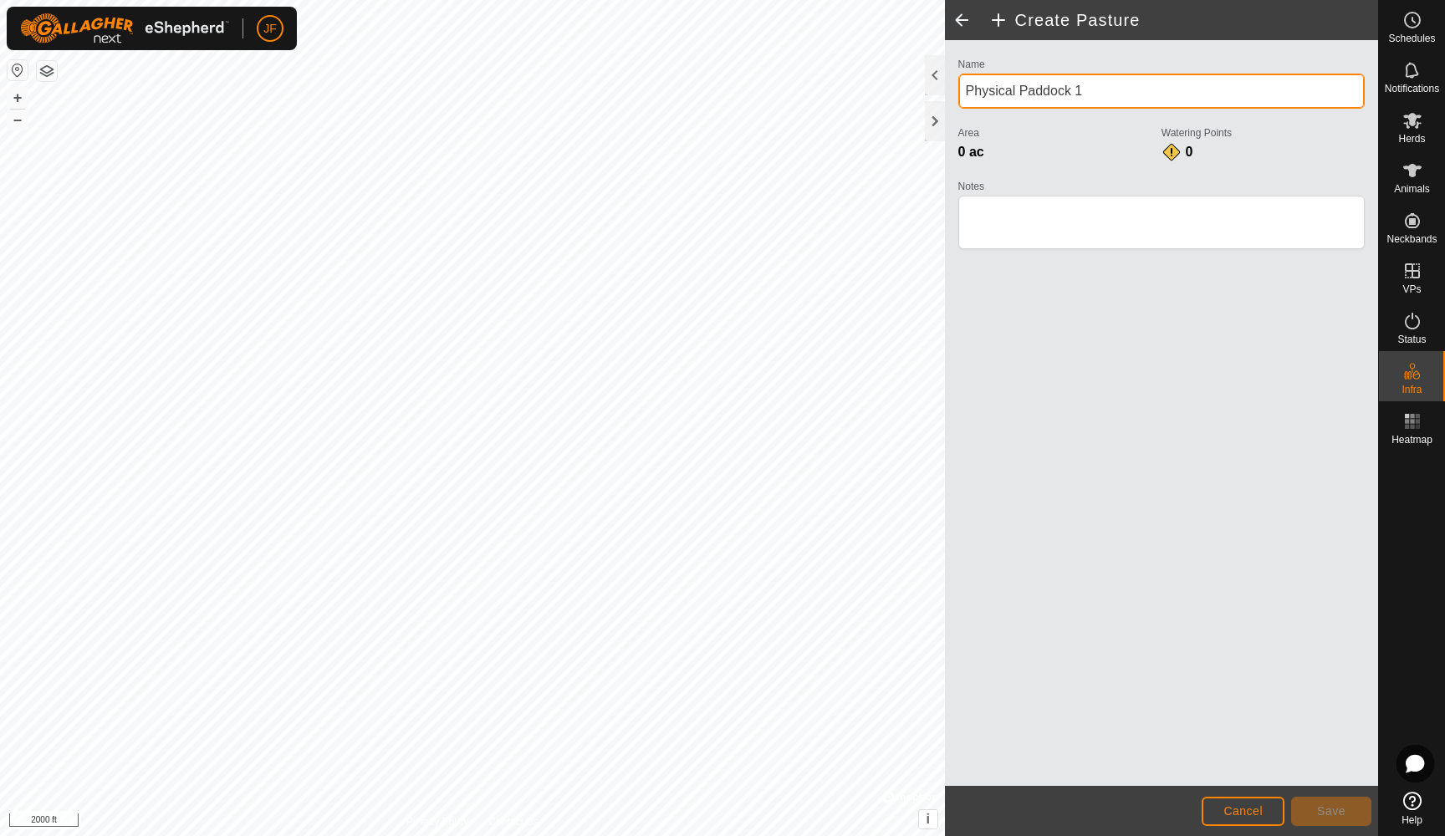
drag, startPoint x: 1017, startPoint y: 92, endPoint x: 959, endPoint y: 91, distance: 57.7
click at [959, 91] on input "Physical Paddock 1" at bounding box center [1161, 91] width 406 height 35
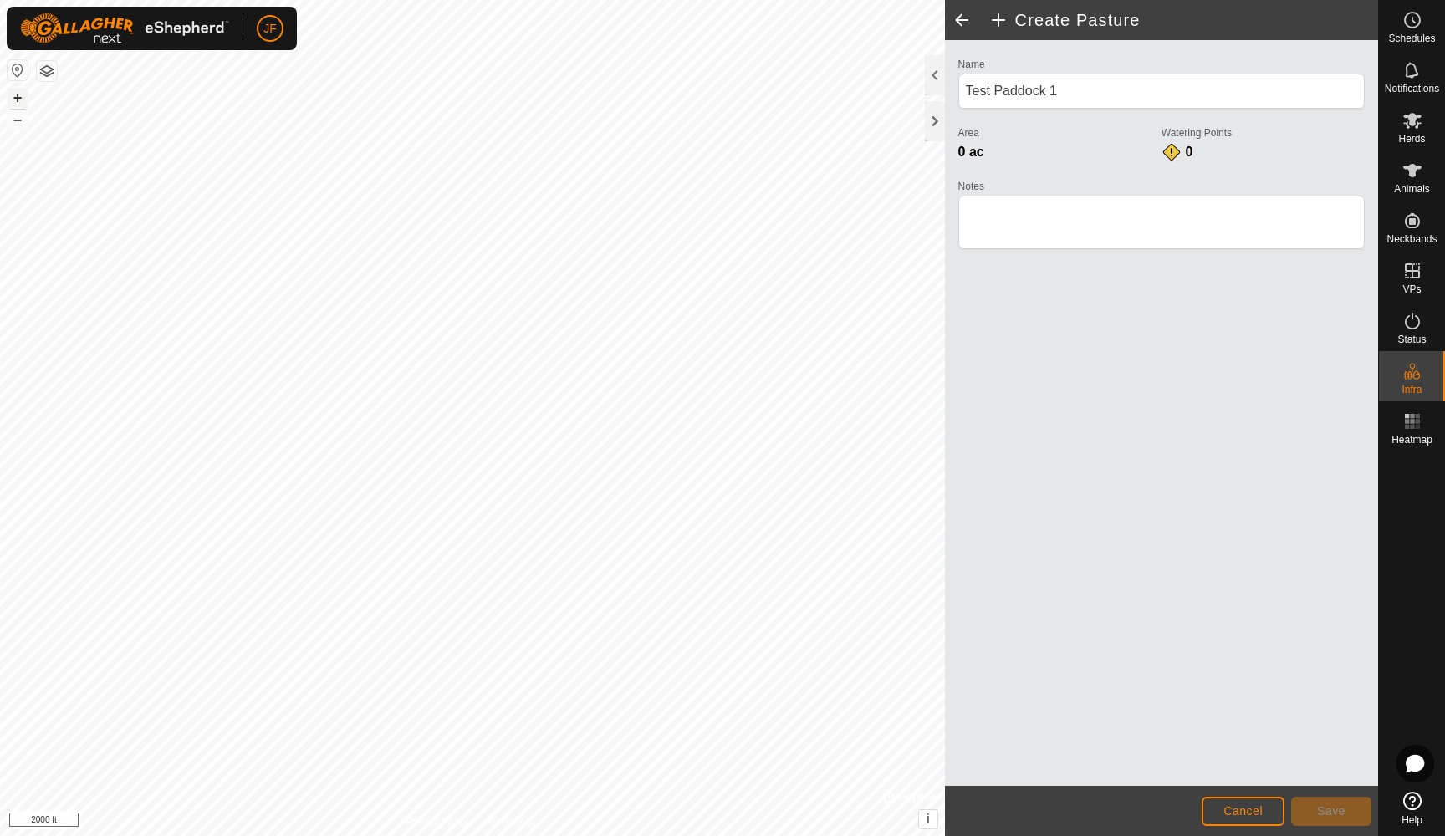
click at [15, 95] on button "+" at bounding box center [18, 98] width 20 height 20
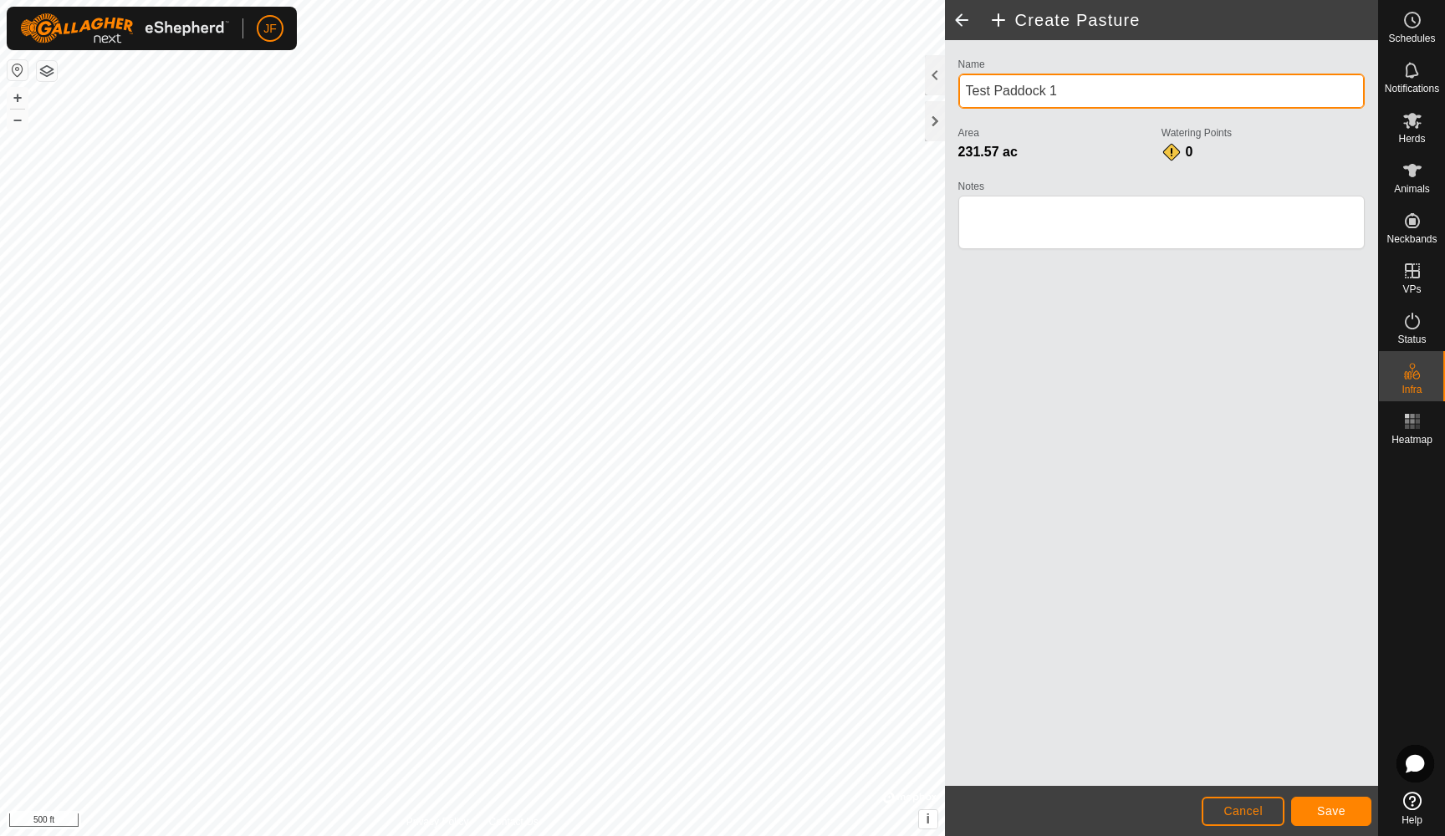
click at [1064, 92] on input "Test Paddock 1" at bounding box center [1161, 91] width 406 height 35
type input "Test Paddock 2"
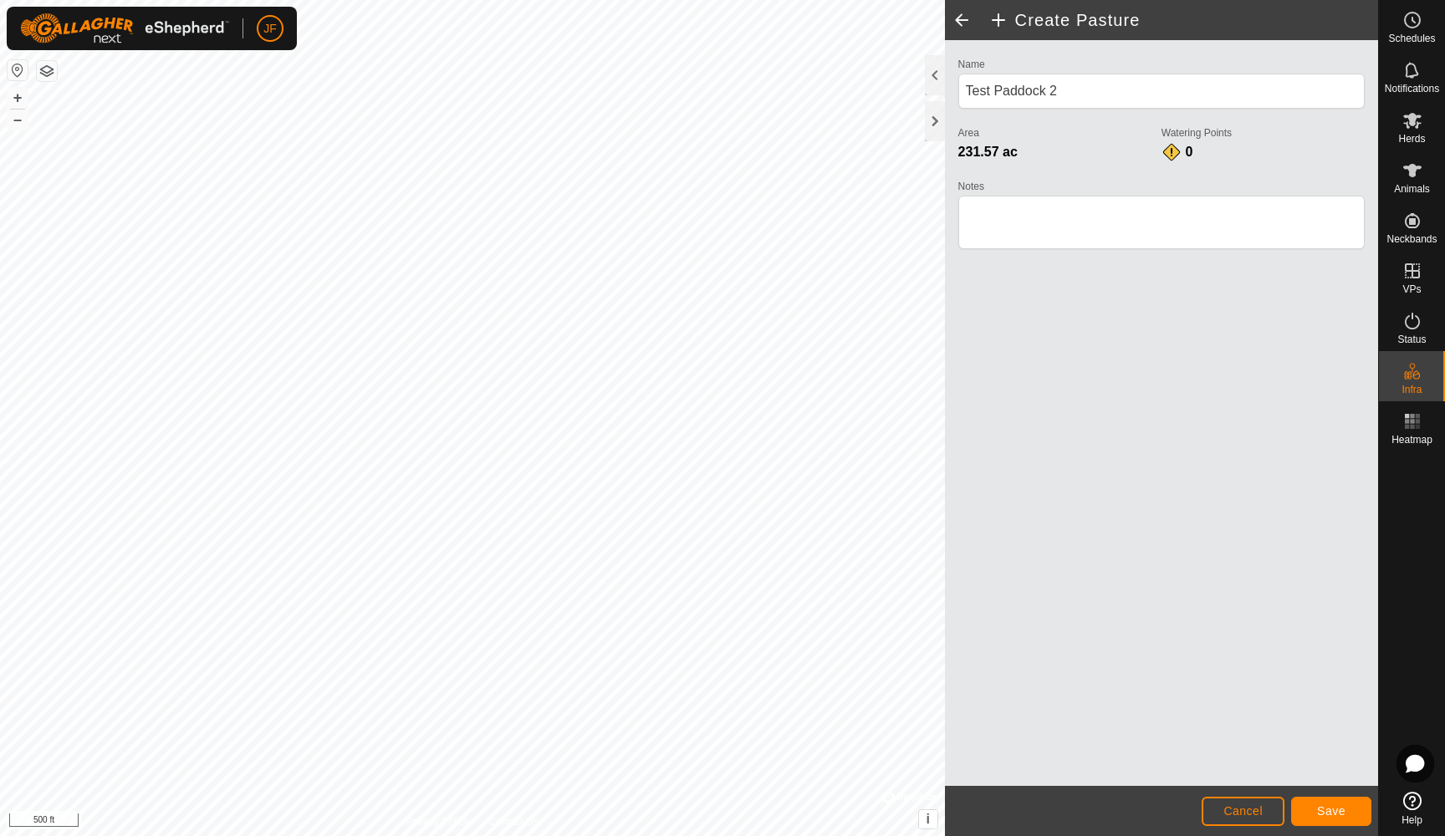
click at [1263, 750] on span "Save" at bounding box center [1331, 810] width 28 height 13
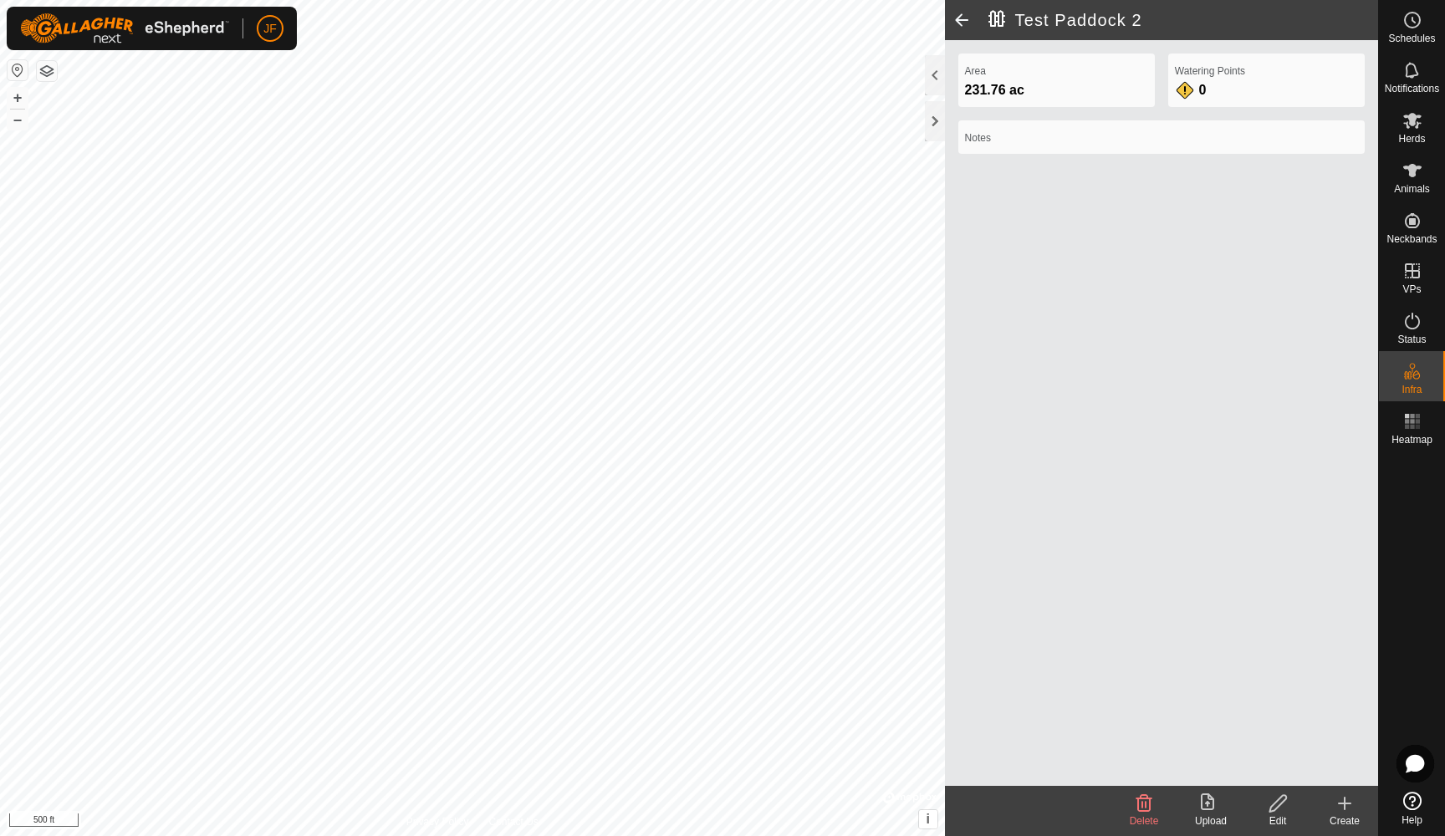
click at [1263, 750] on icon at bounding box center [1345, 804] width 20 height 20
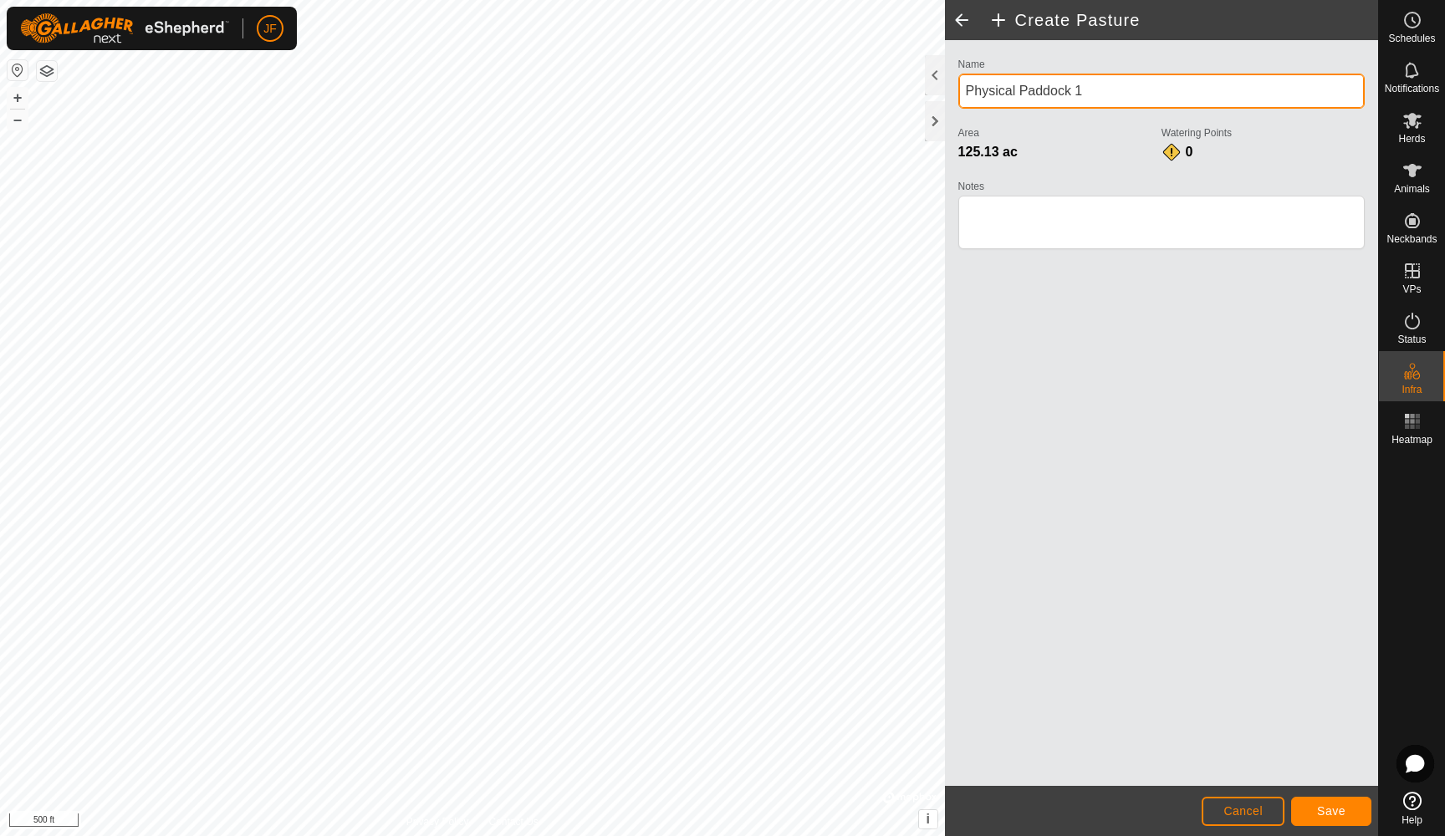
click at [1014, 89] on input "Physical Paddock 1" at bounding box center [1161, 91] width 406 height 35
click at [1083, 92] on input "Test Paddock 1" at bounding box center [1161, 91] width 406 height 35
type input "Test Paddock 3"
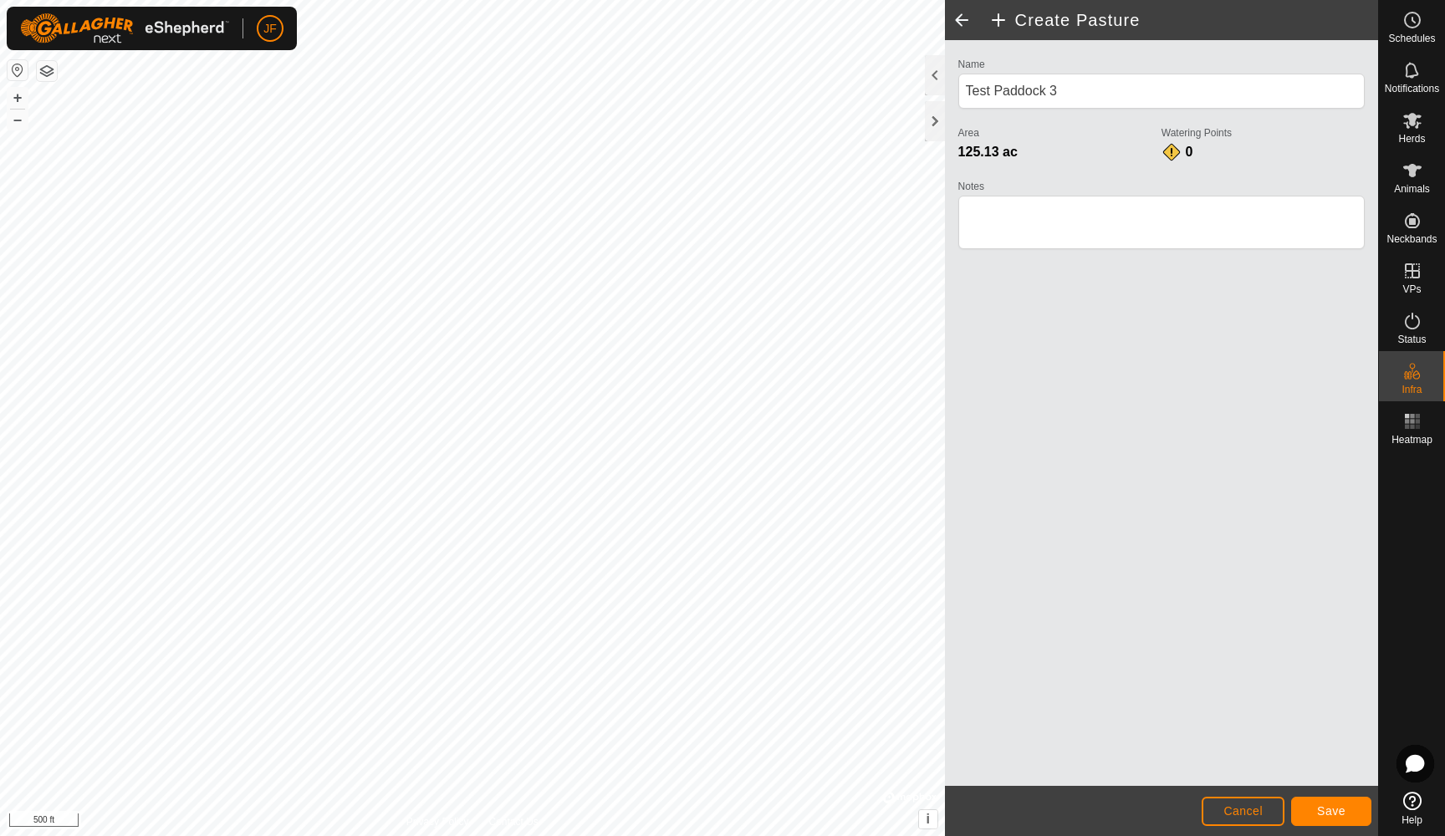
click at [1263, 750] on span "Save" at bounding box center [1331, 810] width 28 height 13
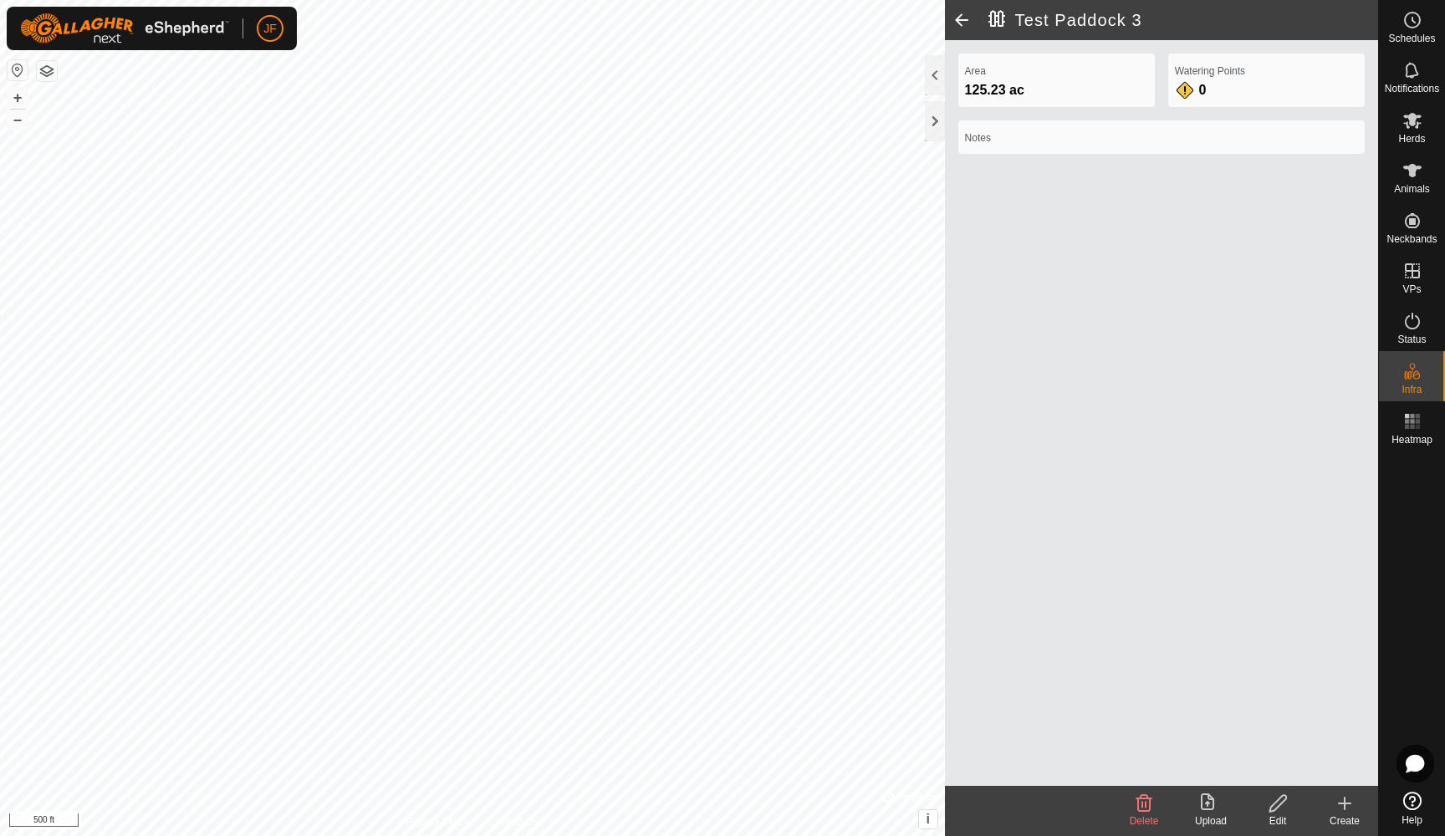
click at [1263, 750] on icon at bounding box center [1345, 804] width 20 height 20
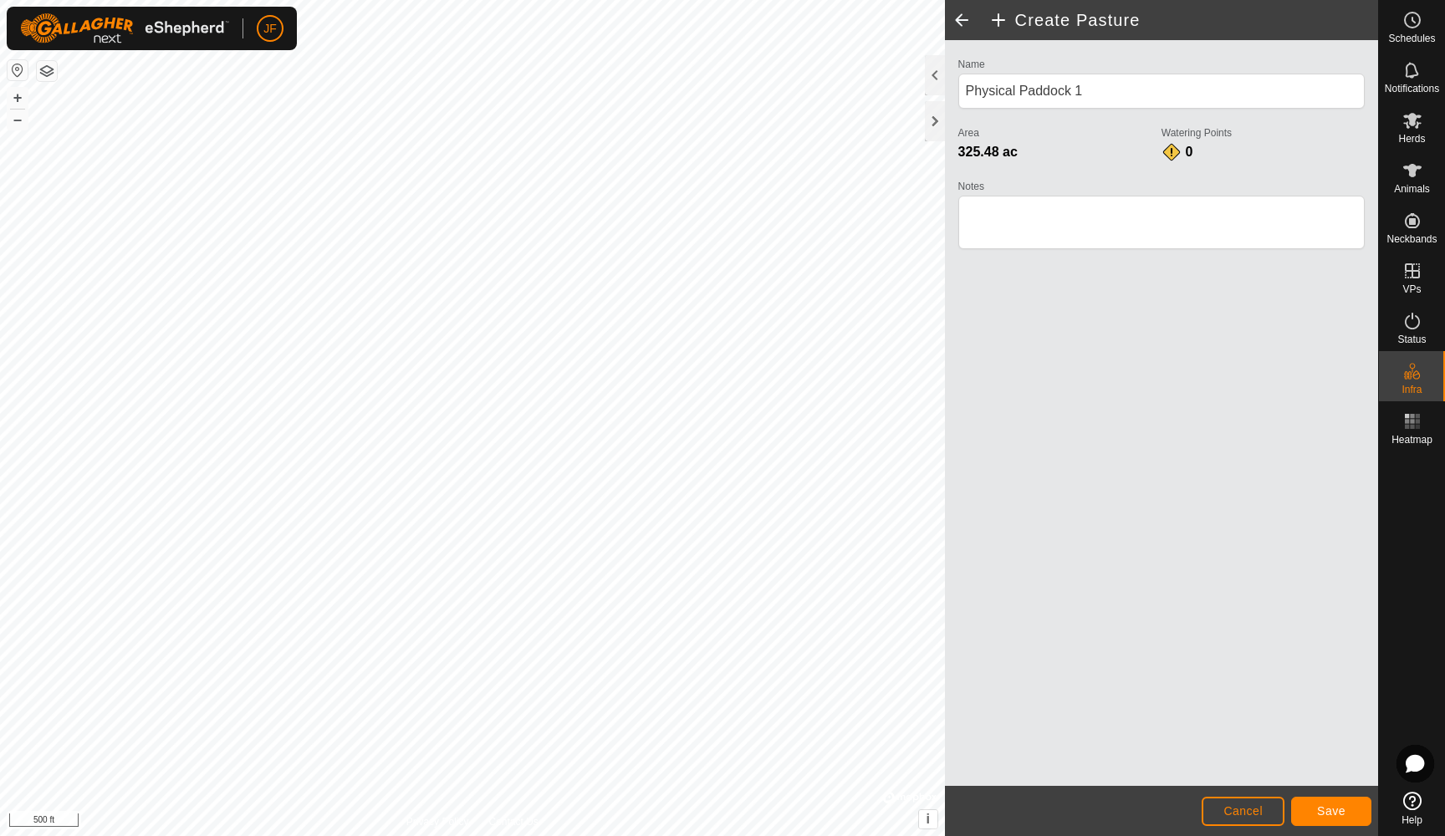
click at [1263, 750] on span "Save" at bounding box center [1331, 810] width 28 height 13
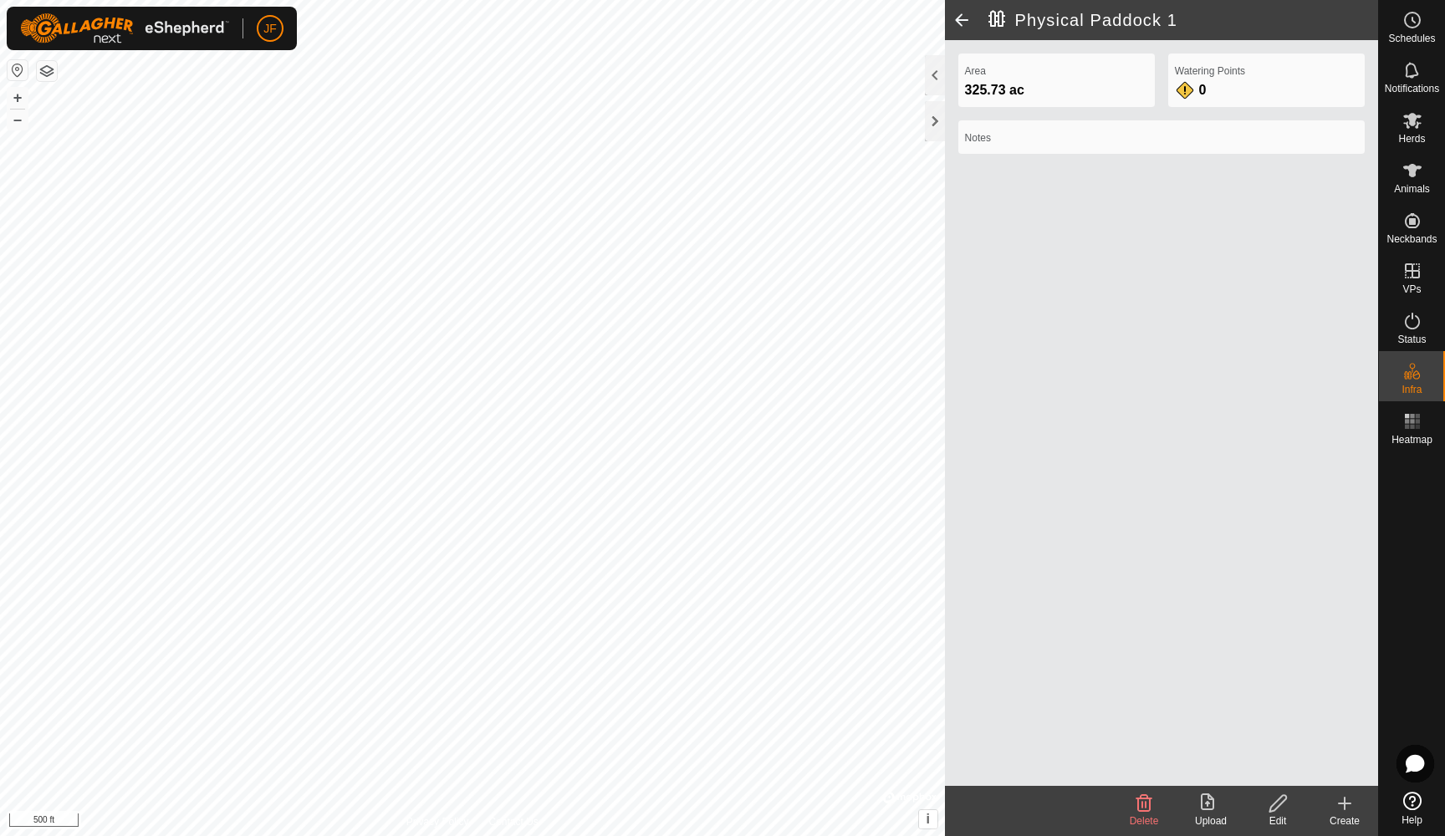
click at [232, 36] on div "JF" at bounding box center [152, 28] width 290 height 43
